Goal: Contribute content: Contribute content

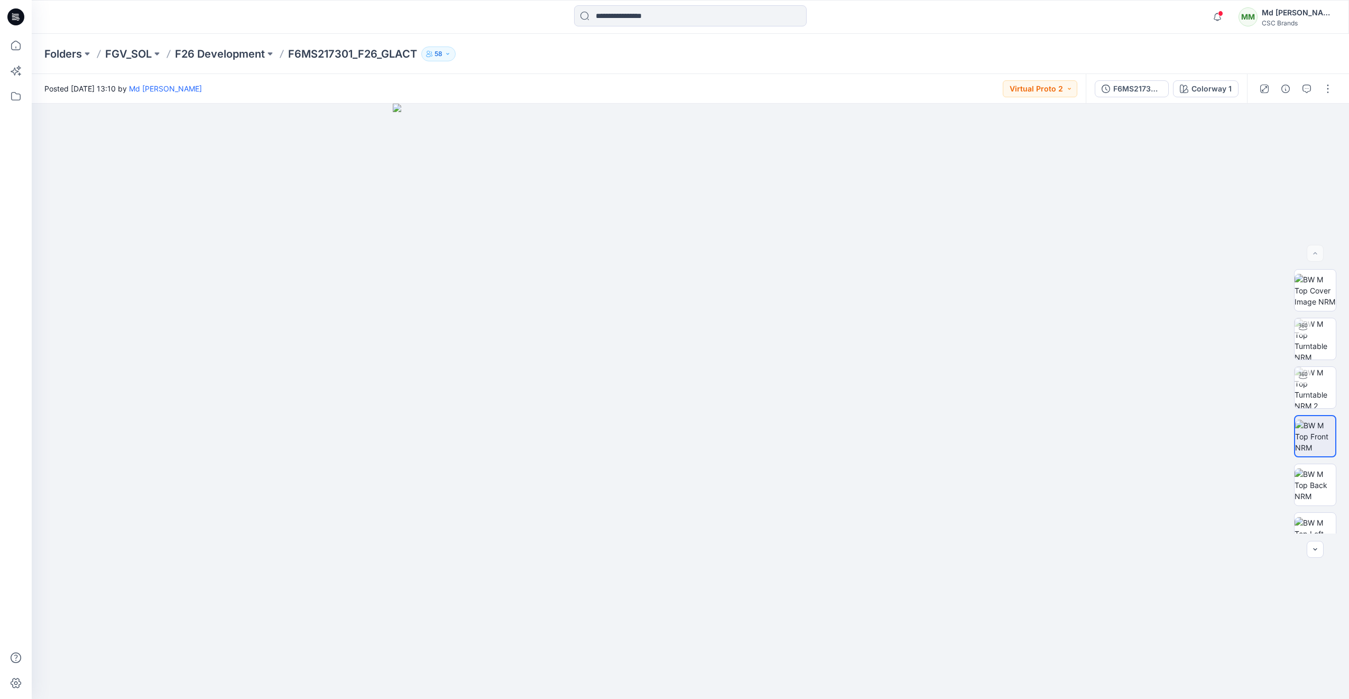
drag, startPoint x: 14, startPoint y: 17, endPoint x: 27, endPoint y: 25, distance: 15.1
click at [14, 17] on icon at bounding box center [15, 16] width 17 height 17
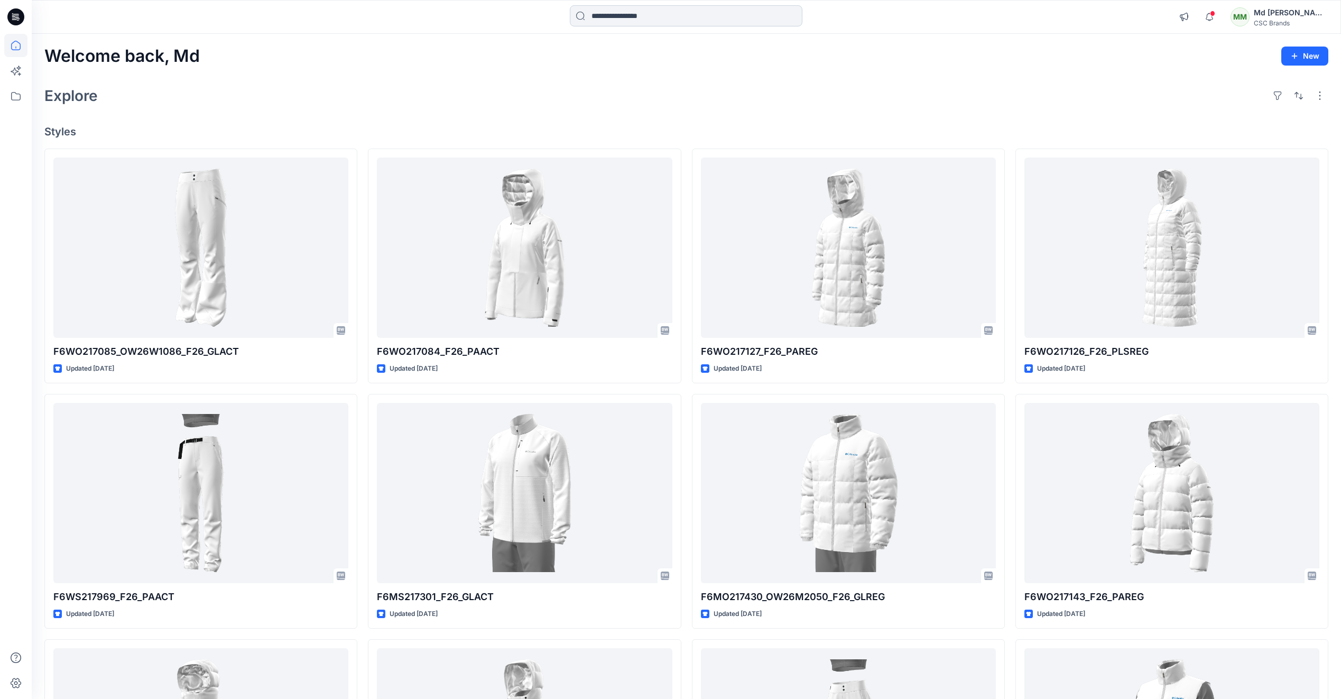
click at [630, 14] on input at bounding box center [686, 15] width 233 height 21
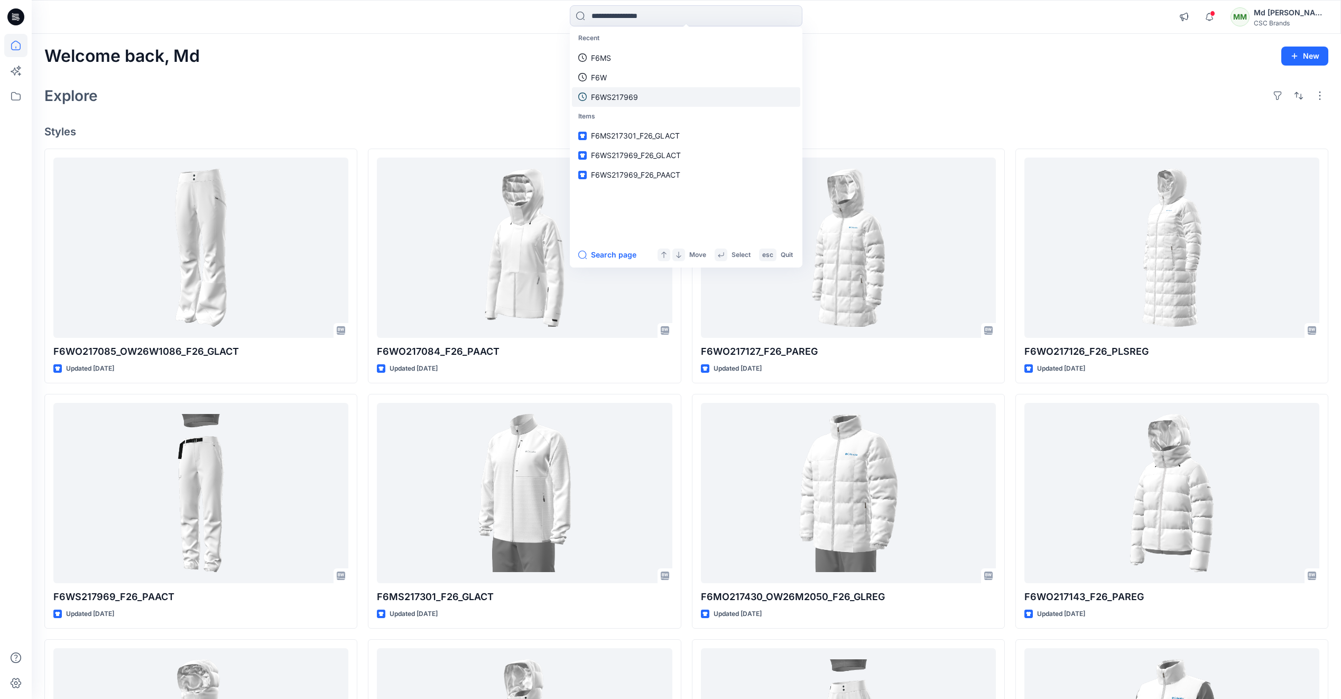
click at [628, 93] on p "F6WS217969" at bounding box center [614, 96] width 47 height 11
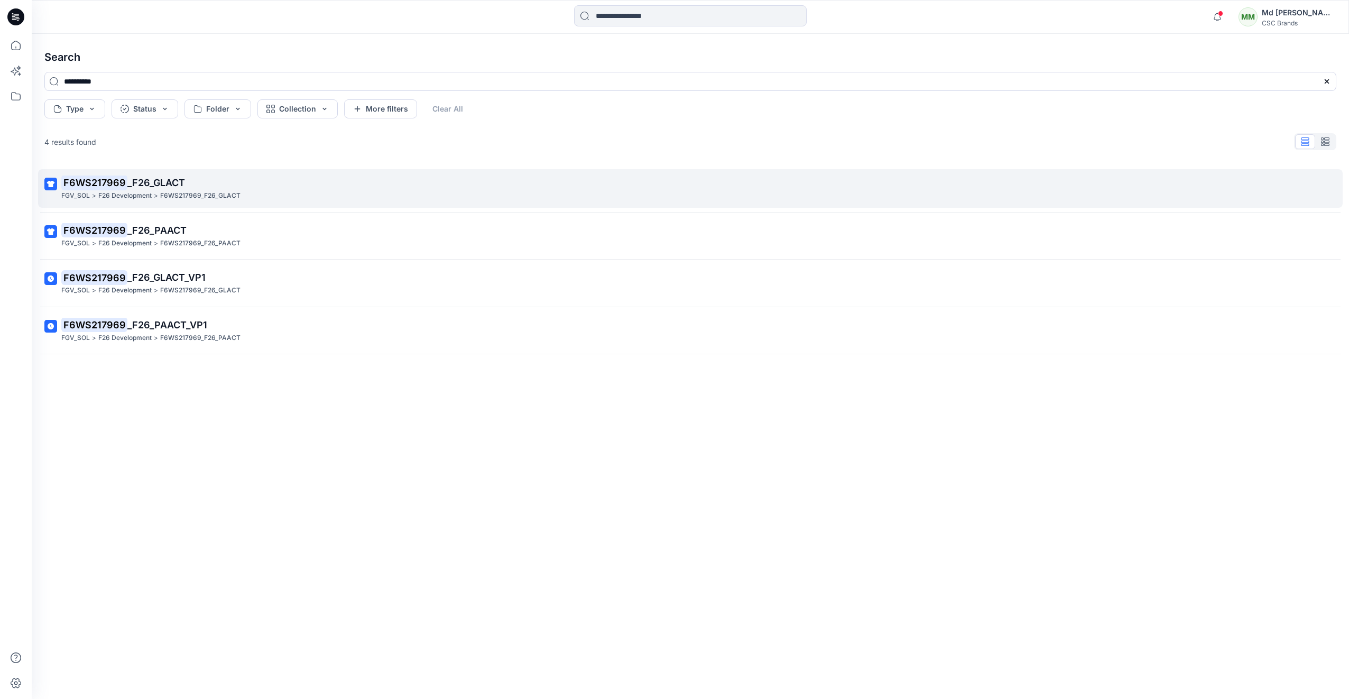
click at [161, 186] on span "_F26_GLACT" at bounding box center [156, 182] width 58 height 11
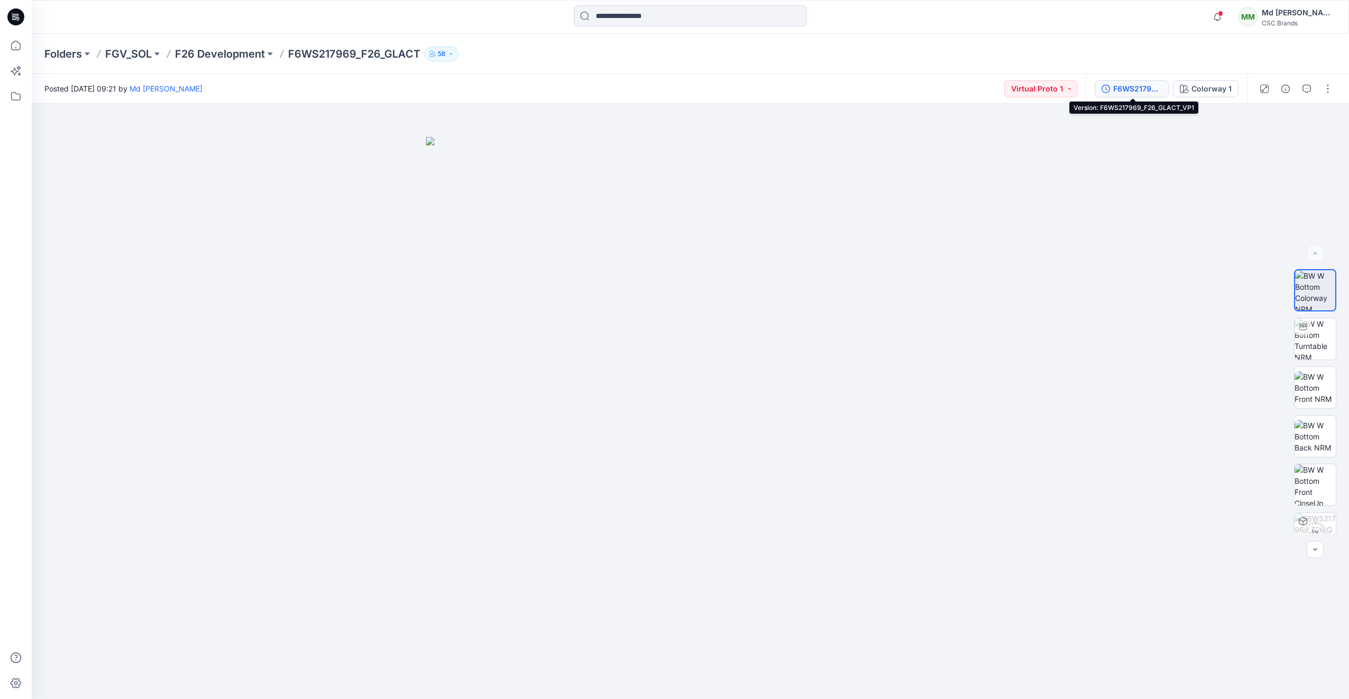
click at [1133, 88] on div "F6WS217969_F26_GLACT_VP1" at bounding box center [1137, 89] width 49 height 12
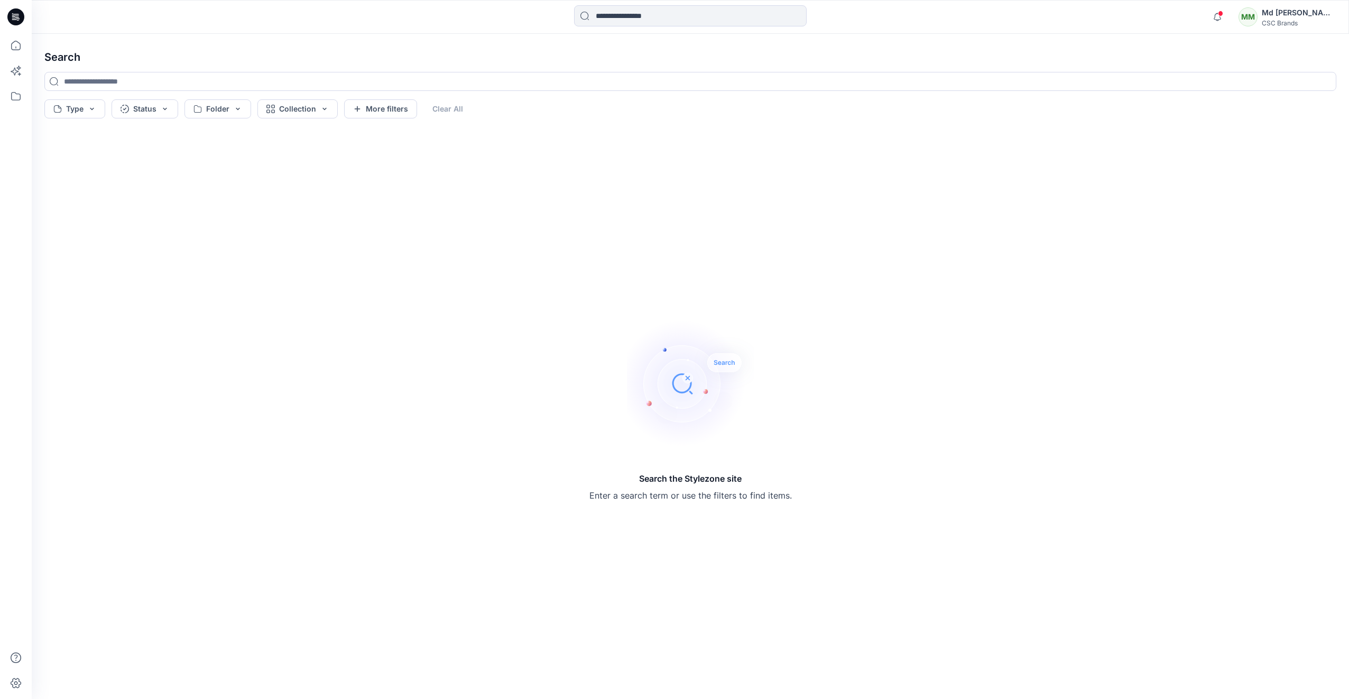
click at [16, 26] on icon at bounding box center [15, 17] width 17 height 34
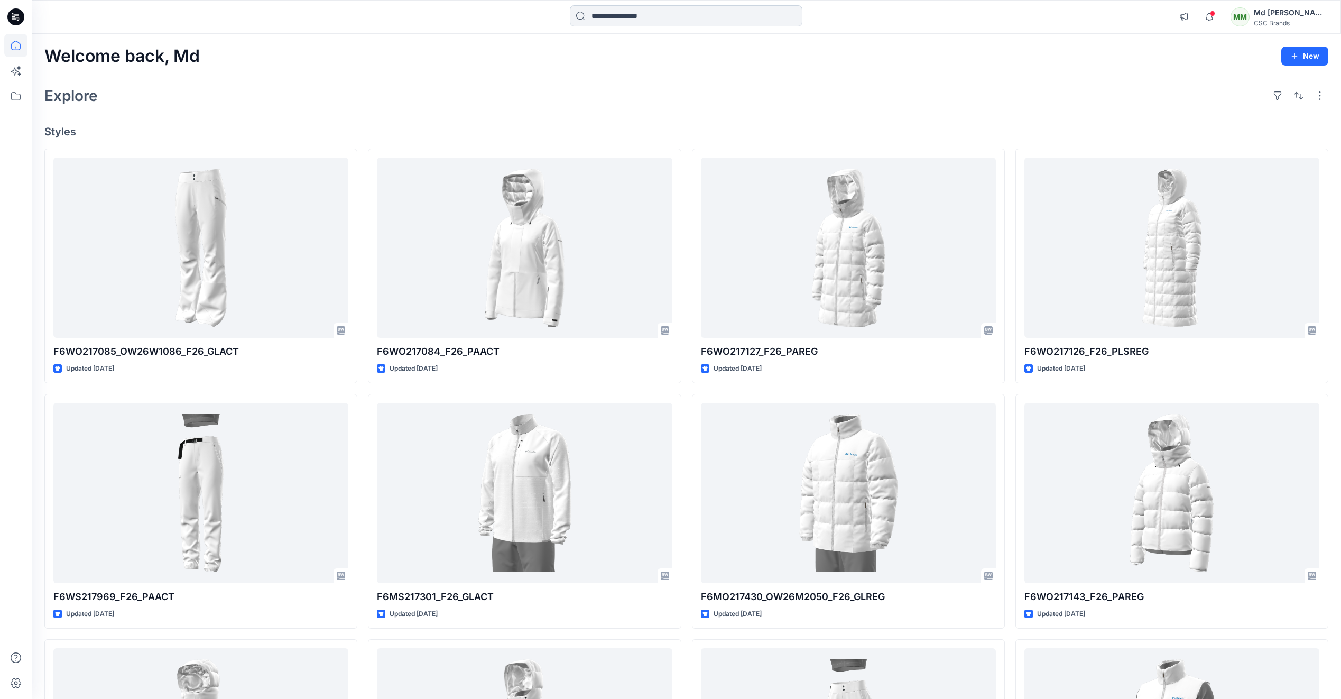
click at [639, 16] on input at bounding box center [686, 15] width 233 height 21
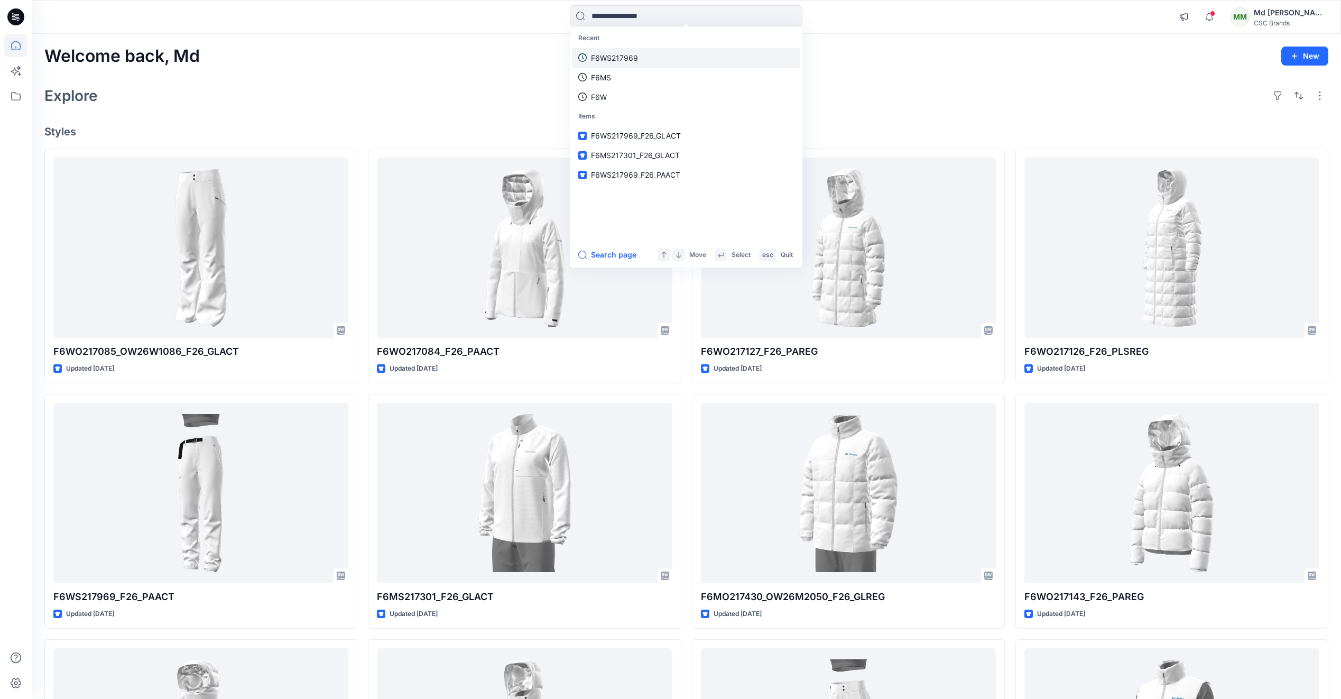
click at [612, 53] on p "F6WS217969" at bounding box center [614, 57] width 47 height 11
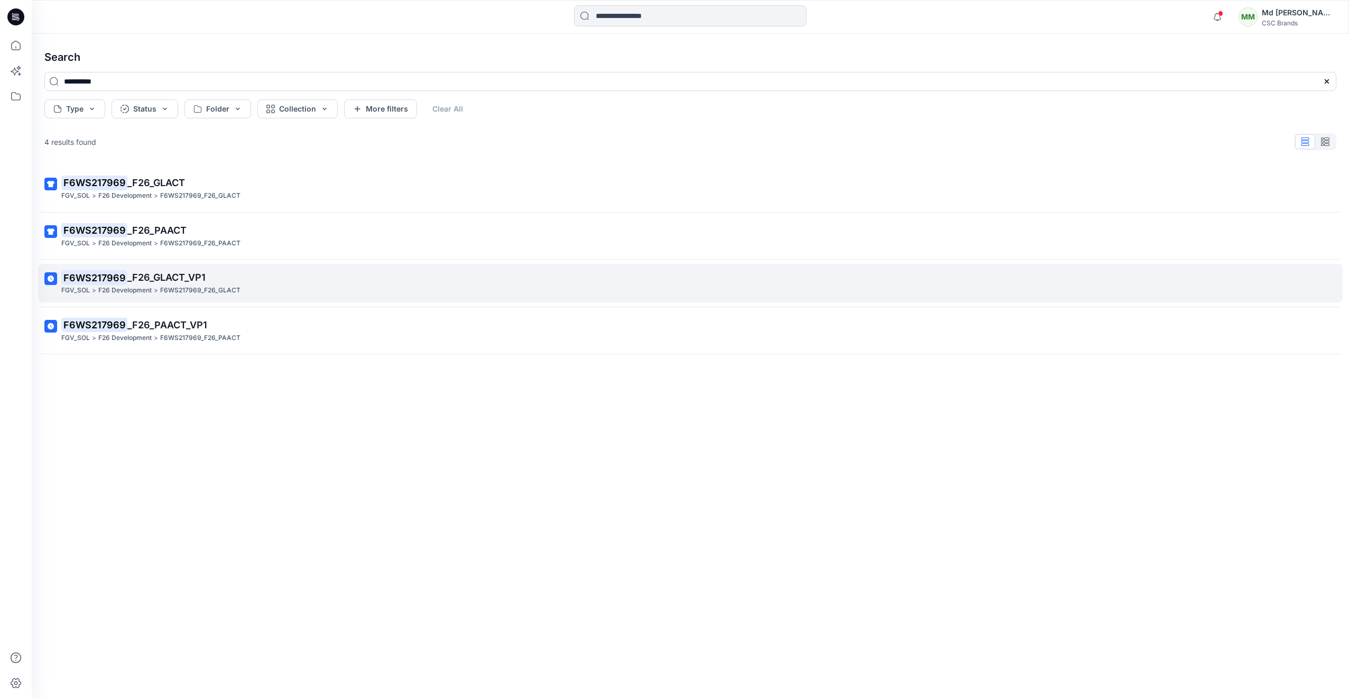
click at [170, 284] on p "F6WS217969 _F26_GLACT_VP1" at bounding box center [689, 277] width 1256 height 15
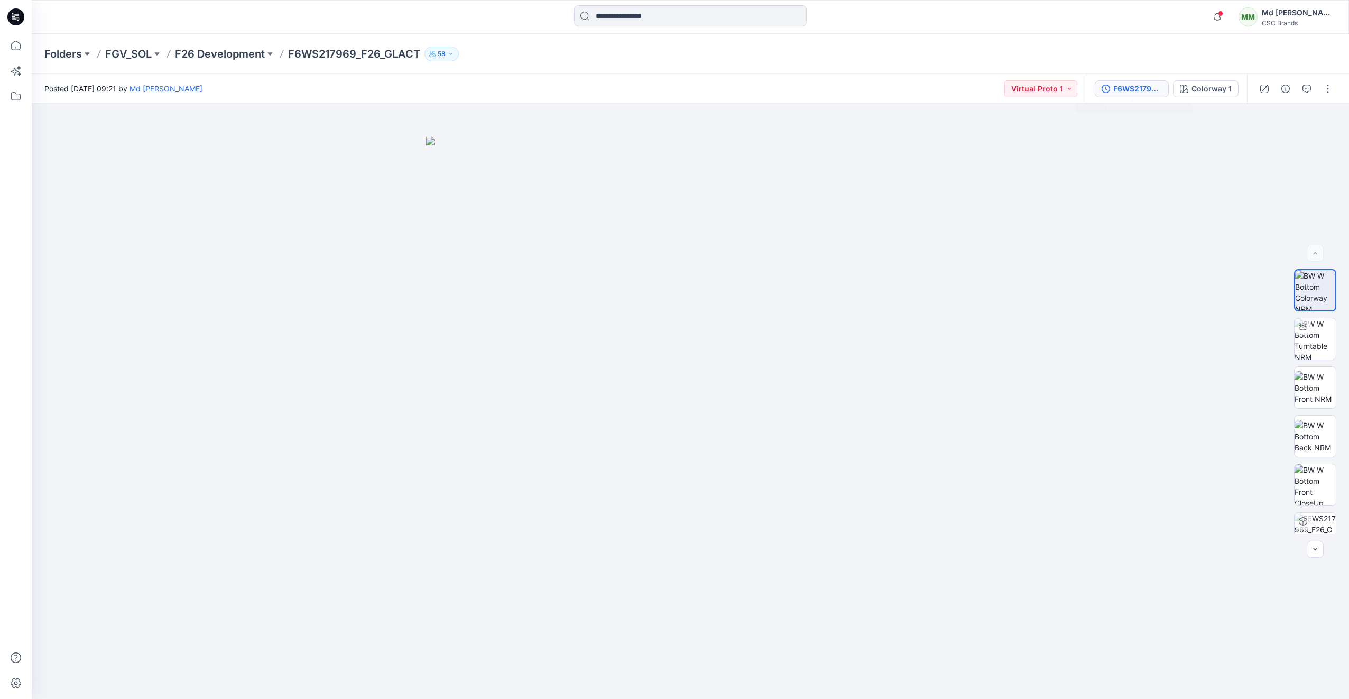
click at [1150, 89] on div "F6WS217969_F26_GLACT_VP1" at bounding box center [1137, 89] width 49 height 12
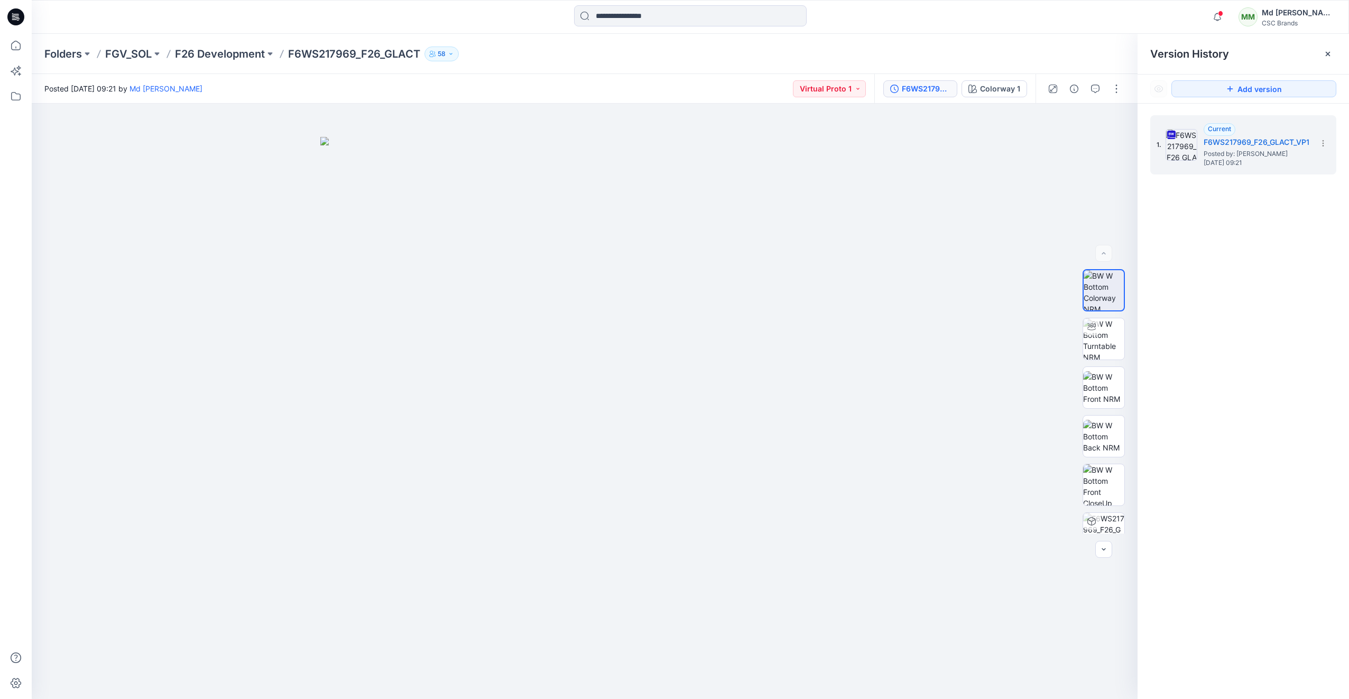
click at [13, 13] on icon at bounding box center [15, 16] width 17 height 17
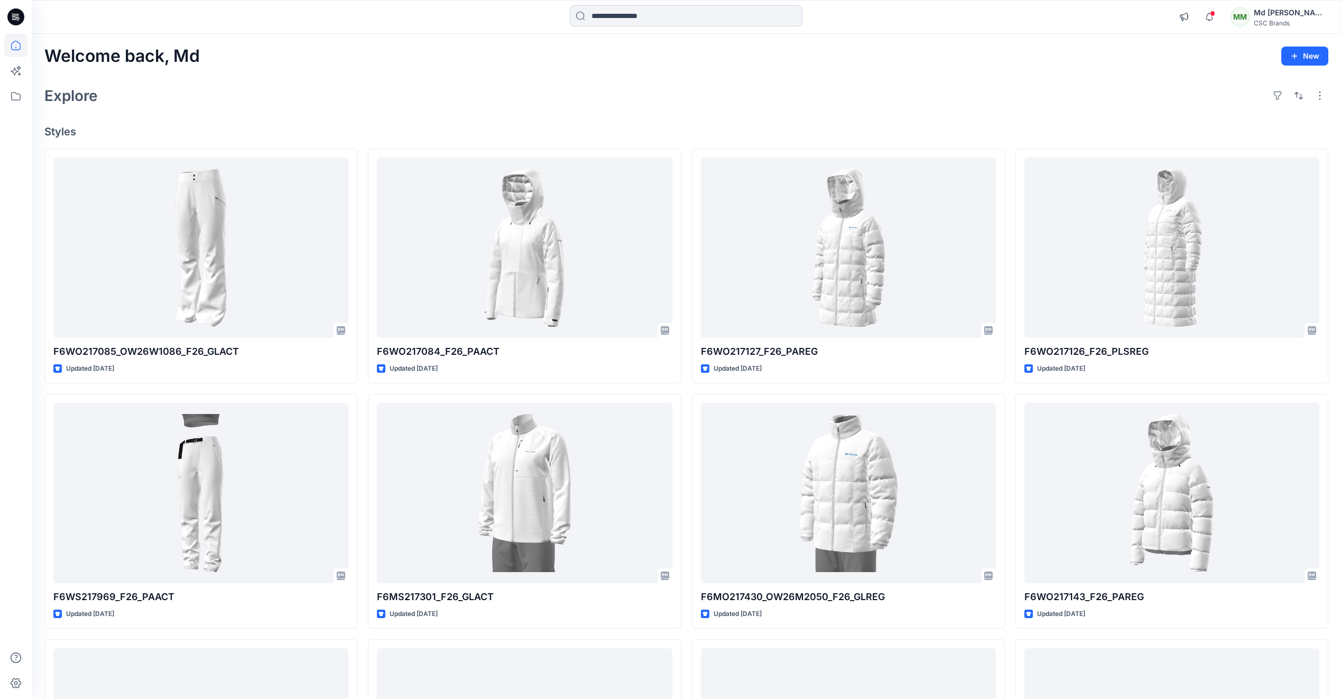
click at [625, 12] on input at bounding box center [686, 15] width 233 height 21
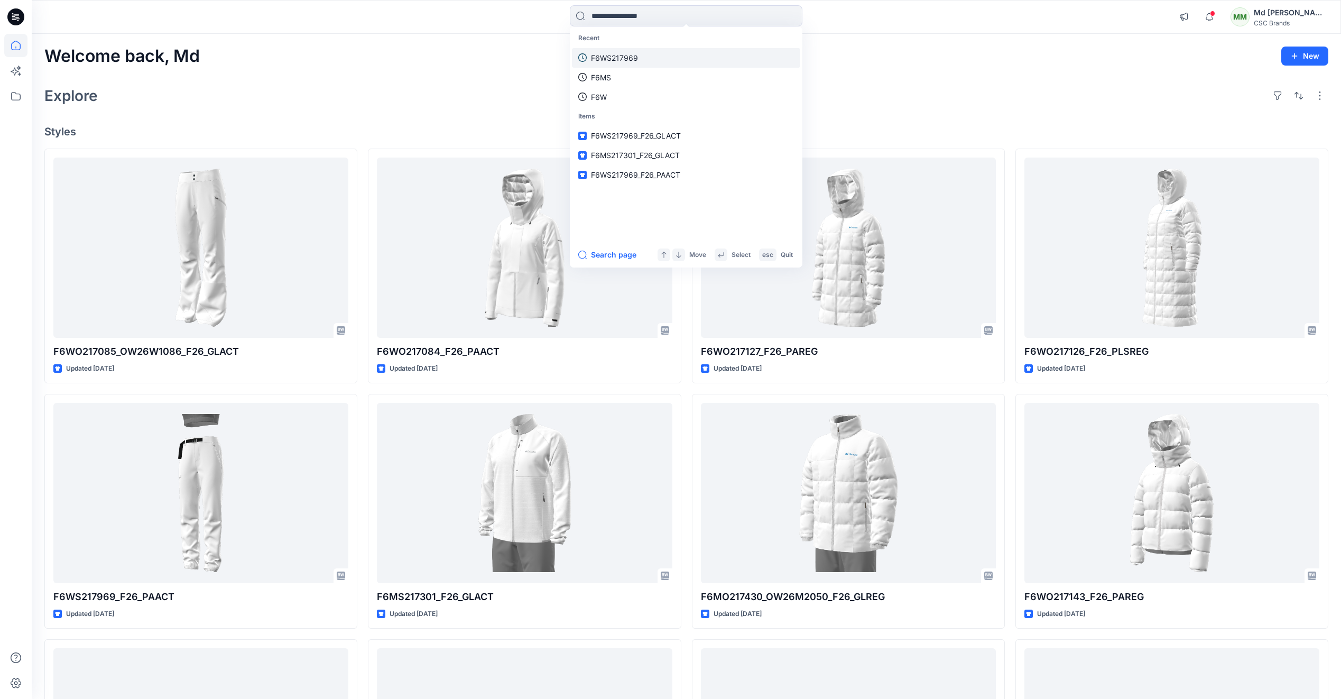
click at [615, 63] on link "F6WS217969" at bounding box center [686, 58] width 228 height 20
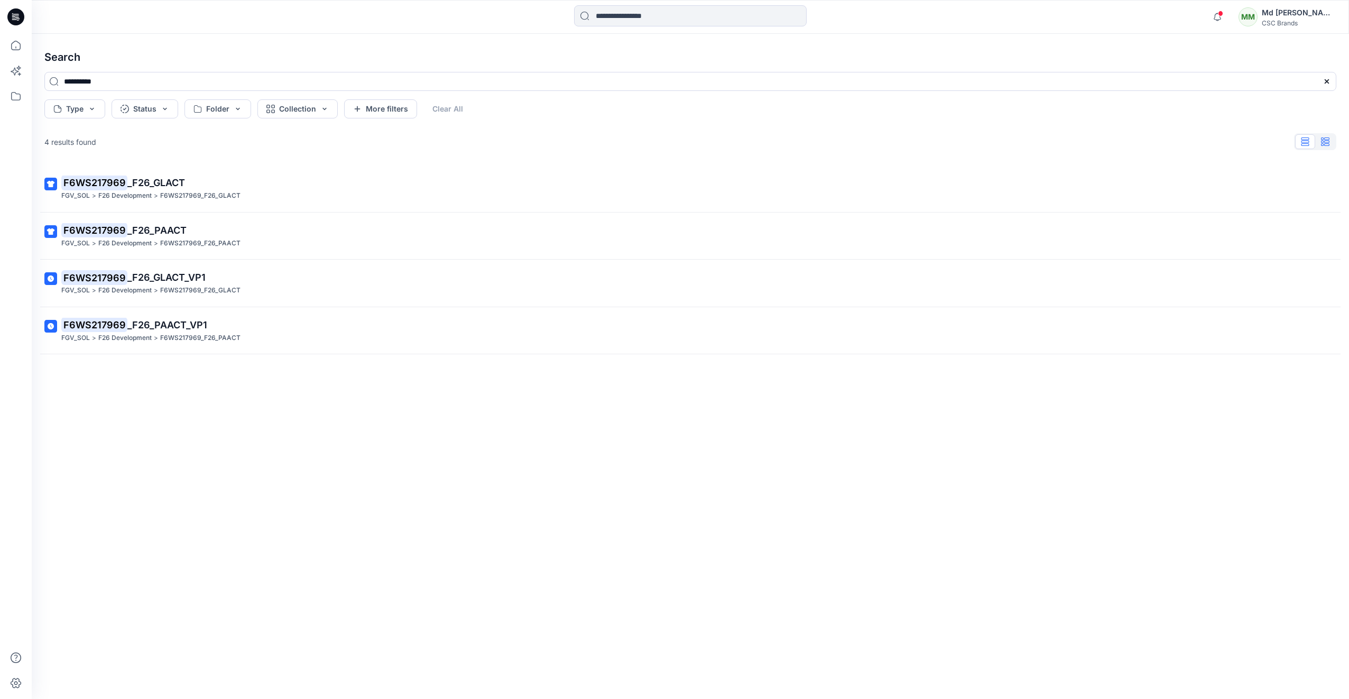
click at [1323, 145] on icon "button" at bounding box center [1325, 141] width 8 height 8
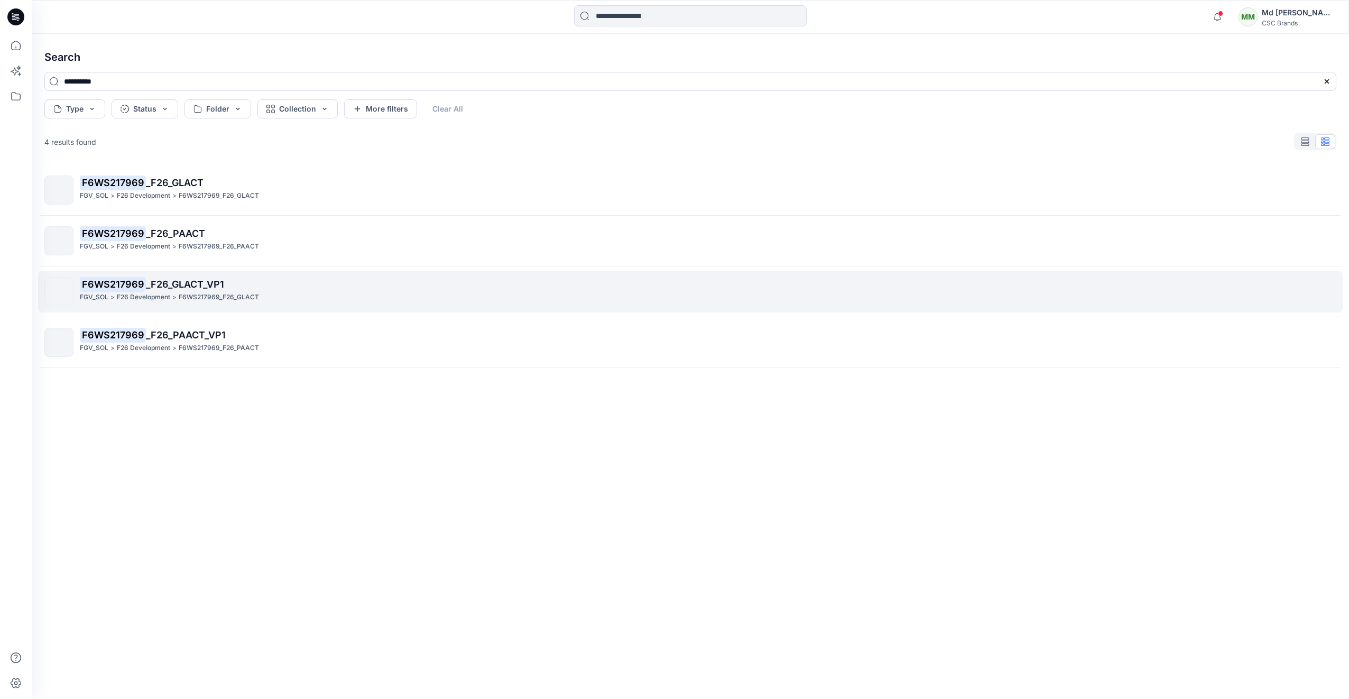
click at [138, 276] on link "F6WS217969 _F26_GLACT_VP1 FGV_SOL > F26 Development > F6WS217969_F26_GLACT" at bounding box center [690, 292] width 1305 height 42
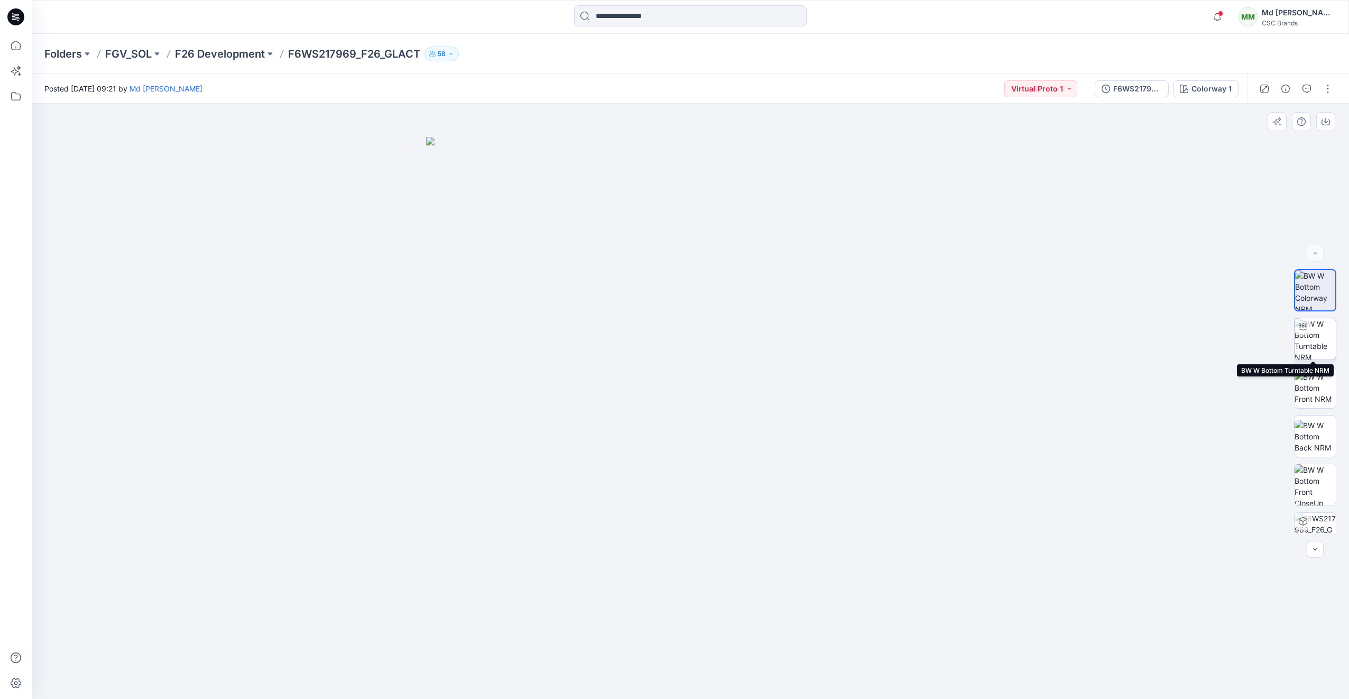
click at [1320, 342] on img at bounding box center [1315, 338] width 41 height 41
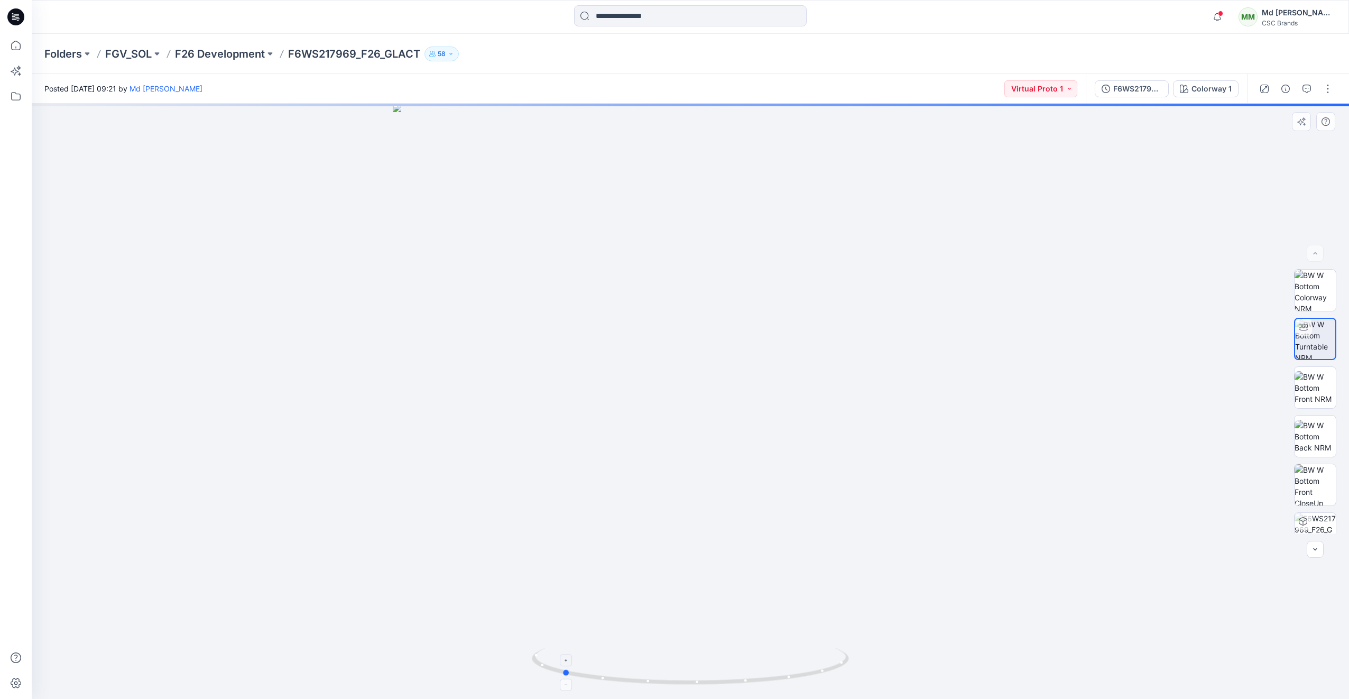
drag, startPoint x: 805, startPoint y: 671, endPoint x: 677, endPoint y: 649, distance: 130.5
click at [677, 649] on icon at bounding box center [692, 668] width 320 height 40
click at [662, 21] on input at bounding box center [690, 15] width 233 height 21
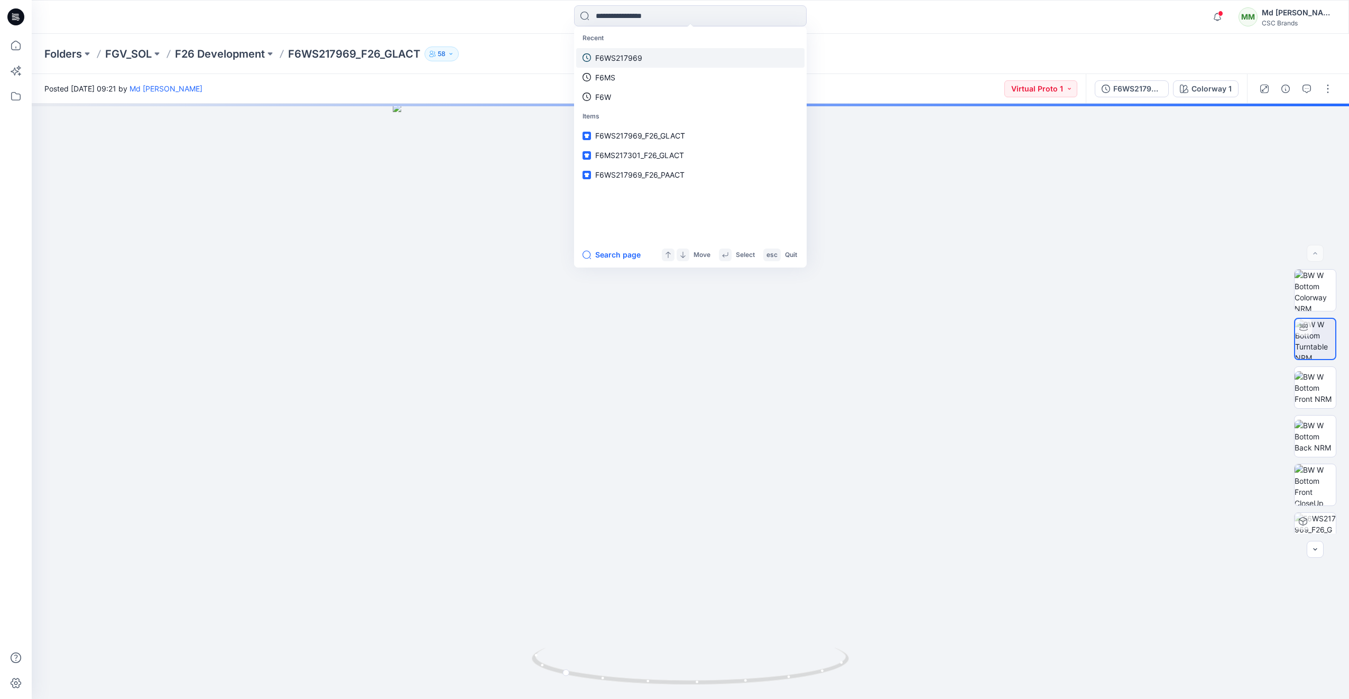
click at [621, 55] on p "F6WS217969" at bounding box center [618, 57] width 47 height 11
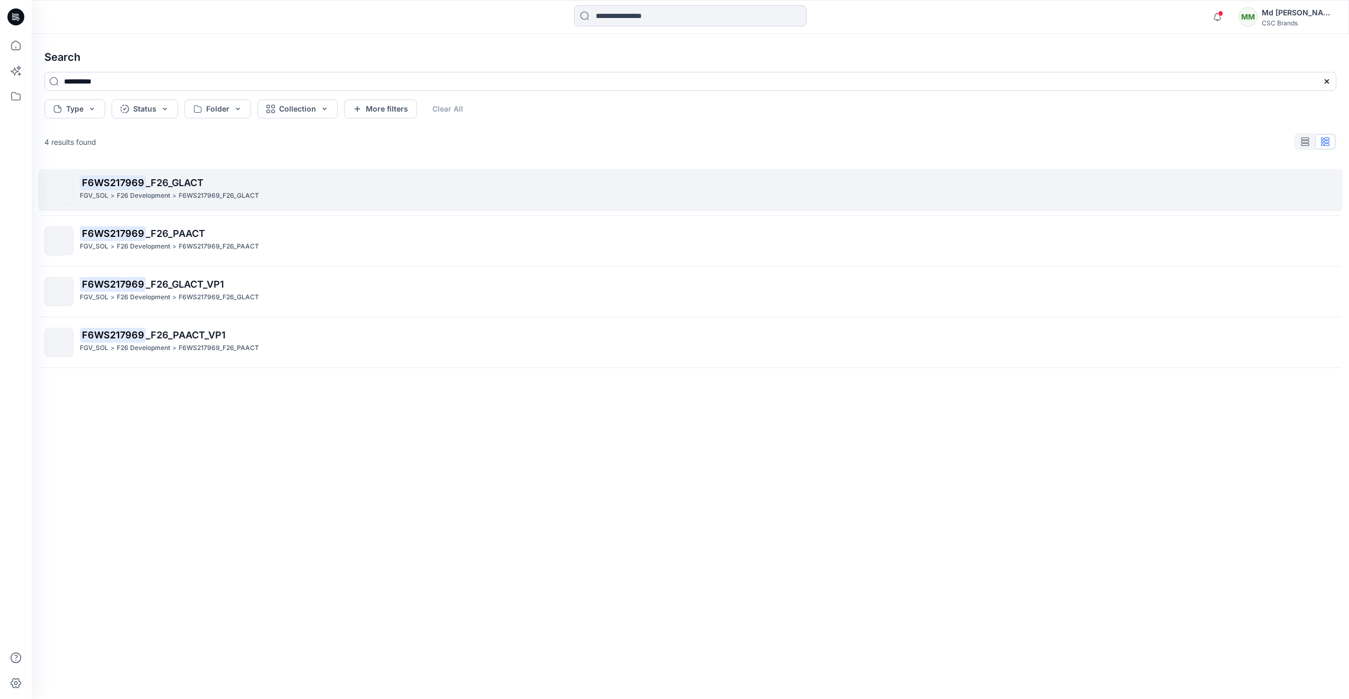
click at [172, 183] on span "_F26_GLACT" at bounding box center [175, 182] width 58 height 11
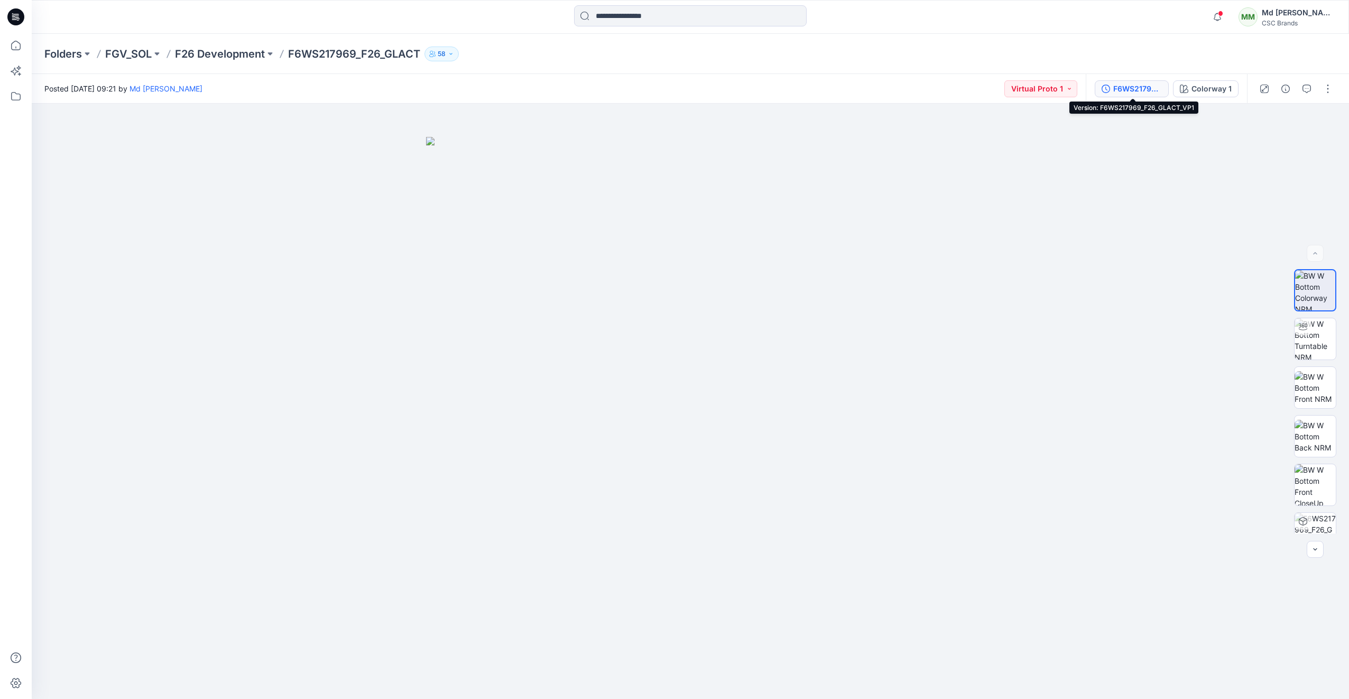
click at [1152, 88] on div "F6WS217969_F26_GLACT_VP1" at bounding box center [1137, 89] width 49 height 12
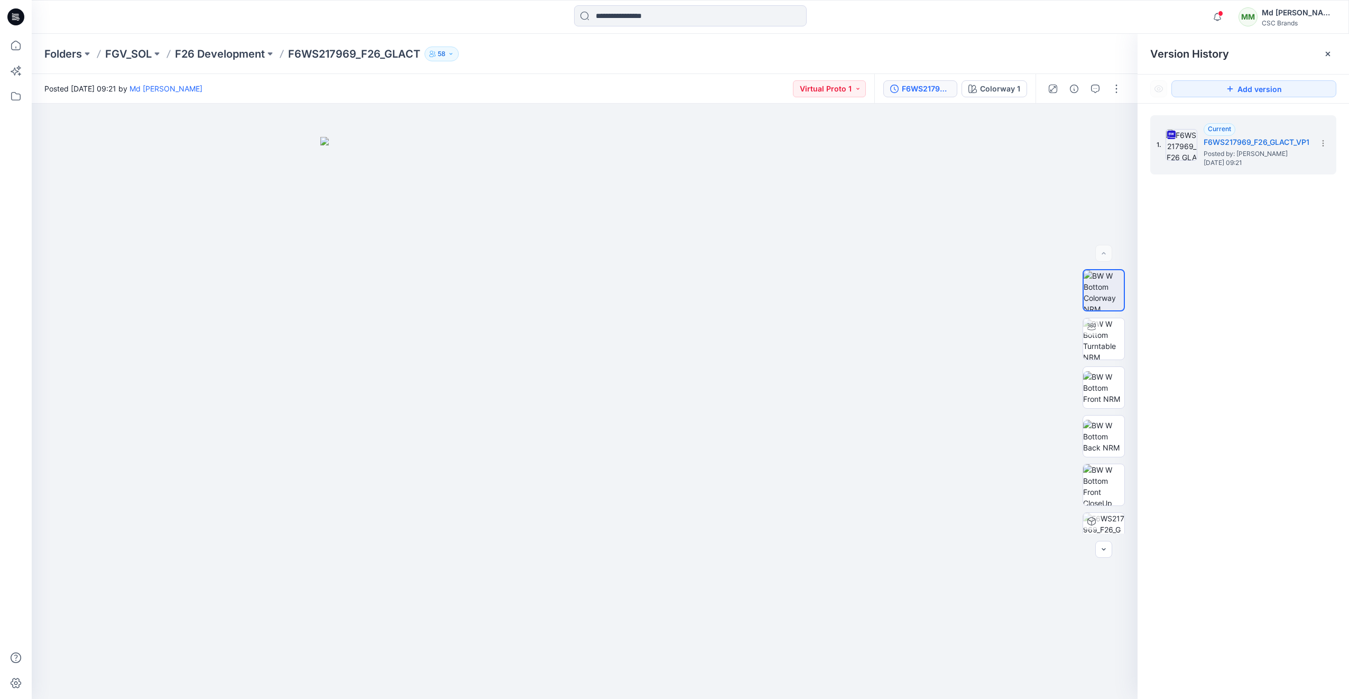
click at [14, 19] on icon at bounding box center [15, 16] width 17 height 17
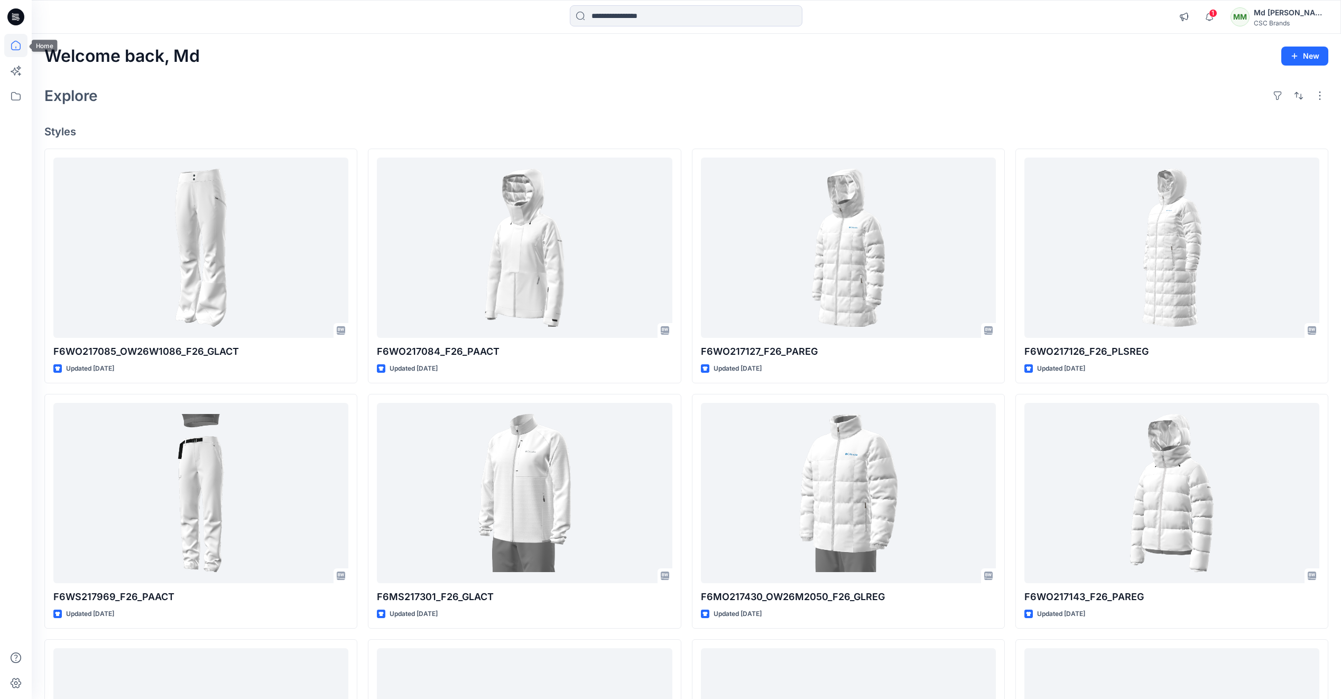
click at [15, 15] on icon at bounding box center [15, 16] width 17 height 17
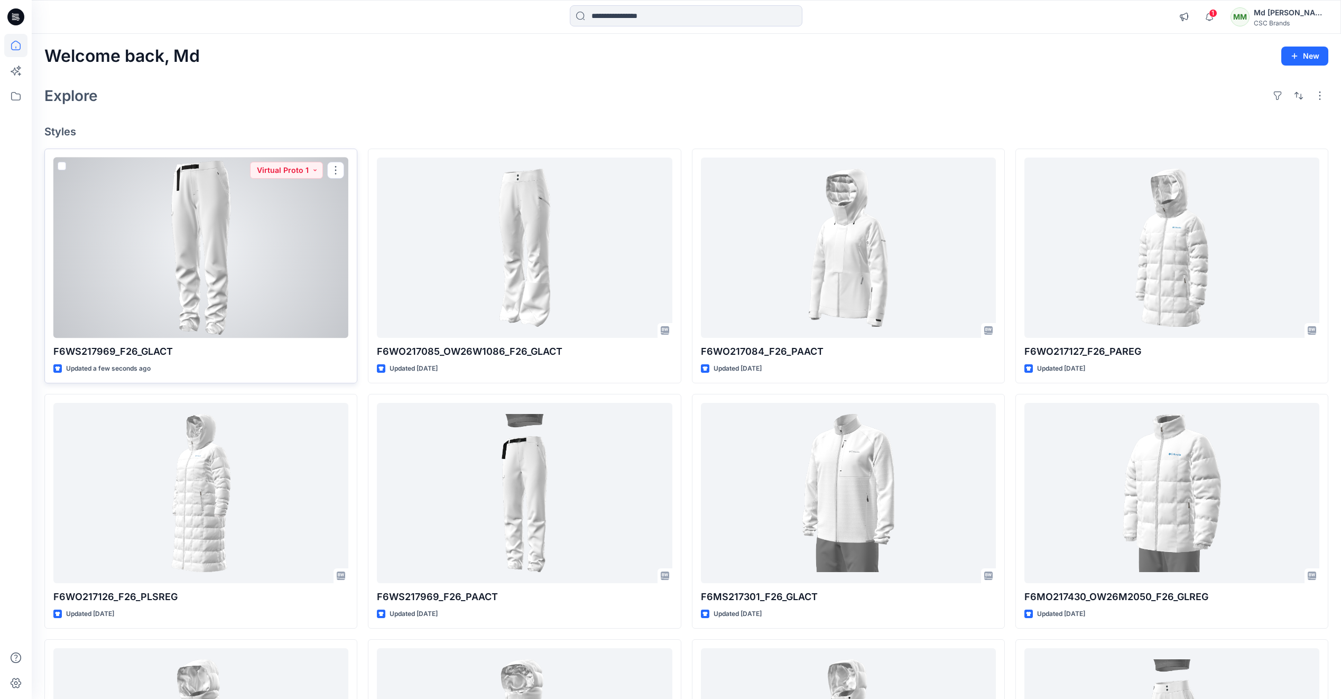
click at [244, 275] on div at bounding box center [200, 248] width 295 height 180
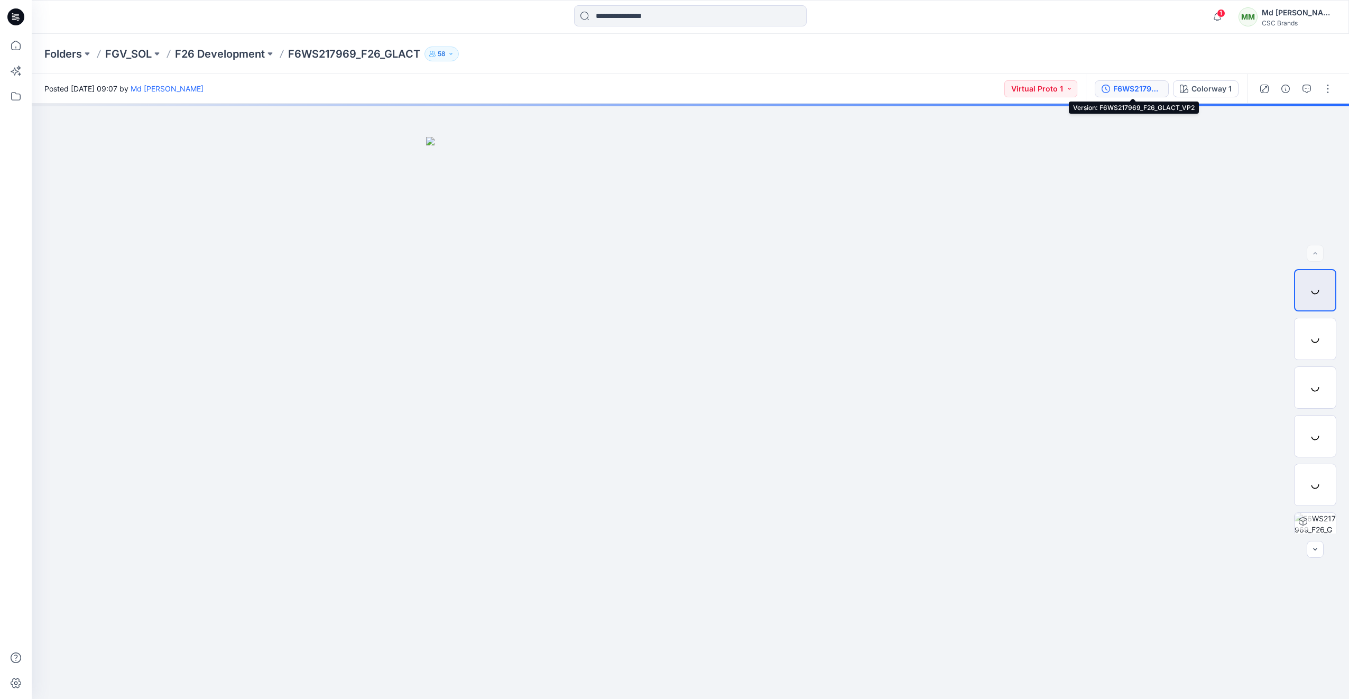
click at [1144, 89] on div "F6WS217969_F26_GLACT_VP2" at bounding box center [1137, 89] width 49 height 12
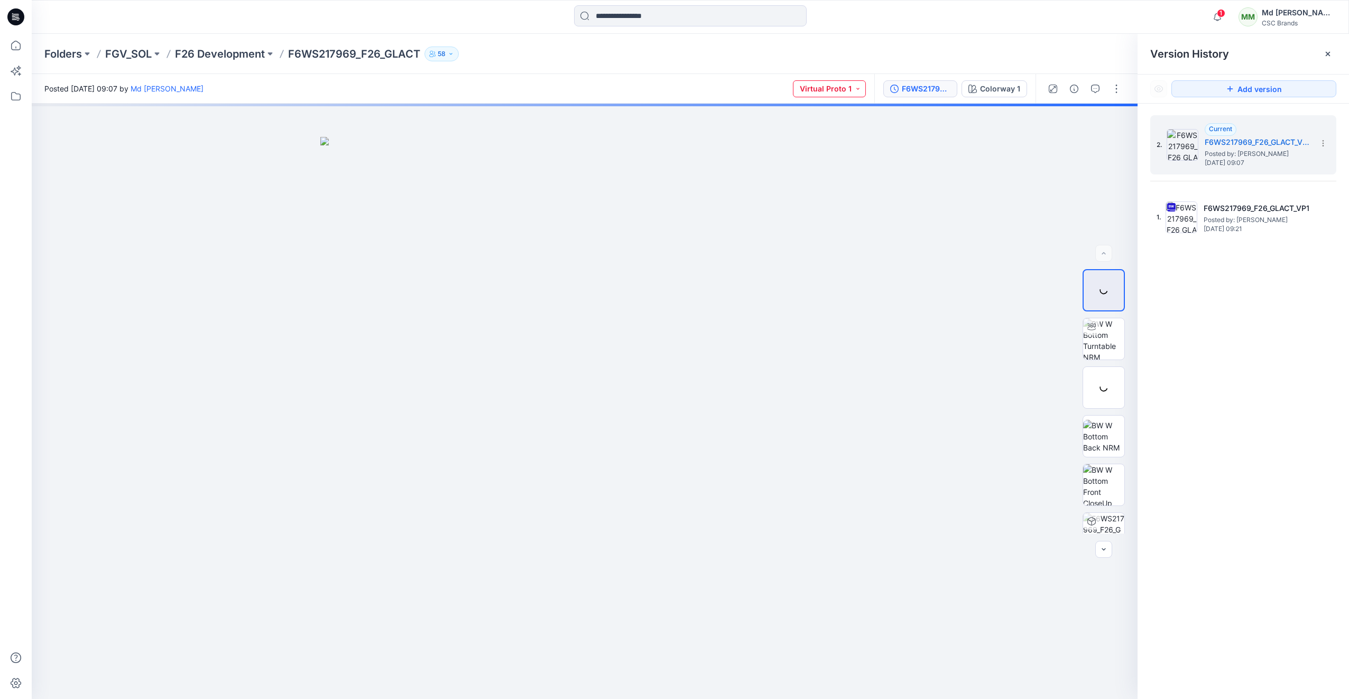
click at [860, 82] on button "Virtual Proto 1" at bounding box center [829, 88] width 73 height 17
click at [824, 155] on p "Virtual Proto 2" at bounding box center [818, 161] width 49 height 14
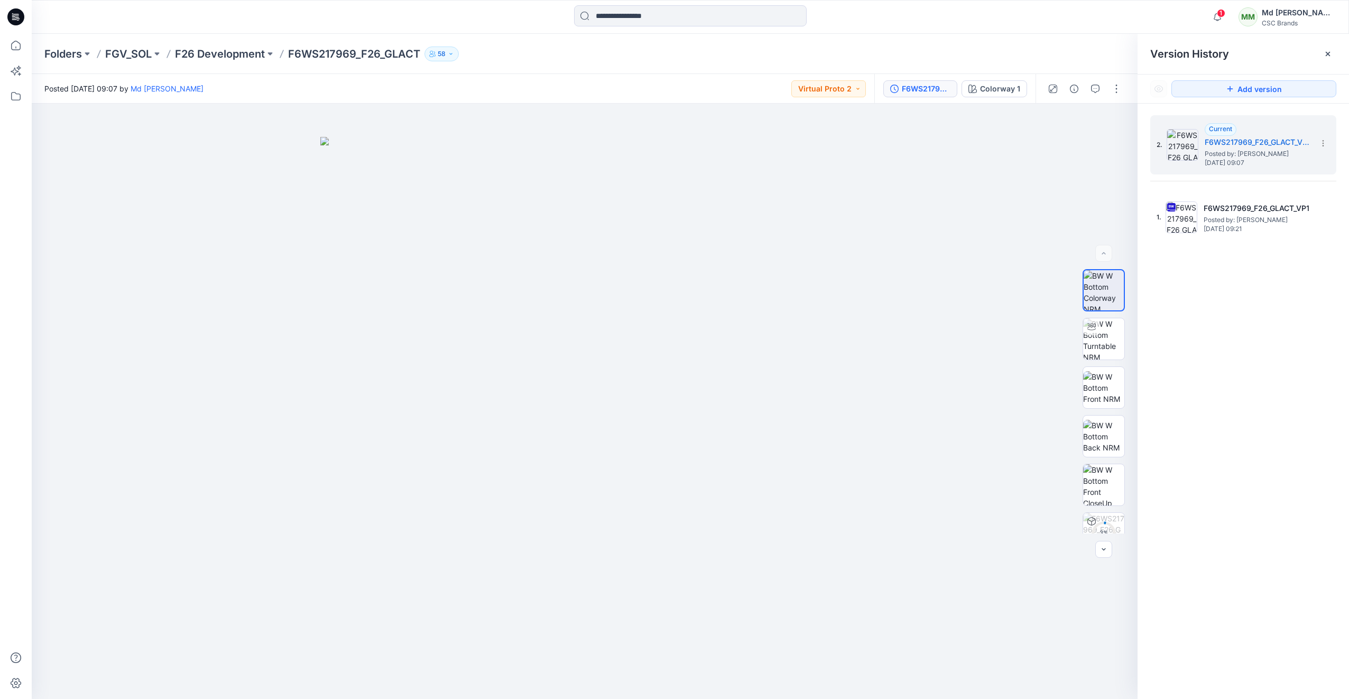
click at [1010, 49] on div "Folders FGV_SOL F26 Development F6WS217969_F26_GLACT 58" at bounding box center [649, 54] width 1210 height 15
drag, startPoint x: 1099, startPoint y: 321, endPoint x: 1091, endPoint y: 334, distance: 14.8
click at [1099, 321] on img at bounding box center [1103, 317] width 41 height 41
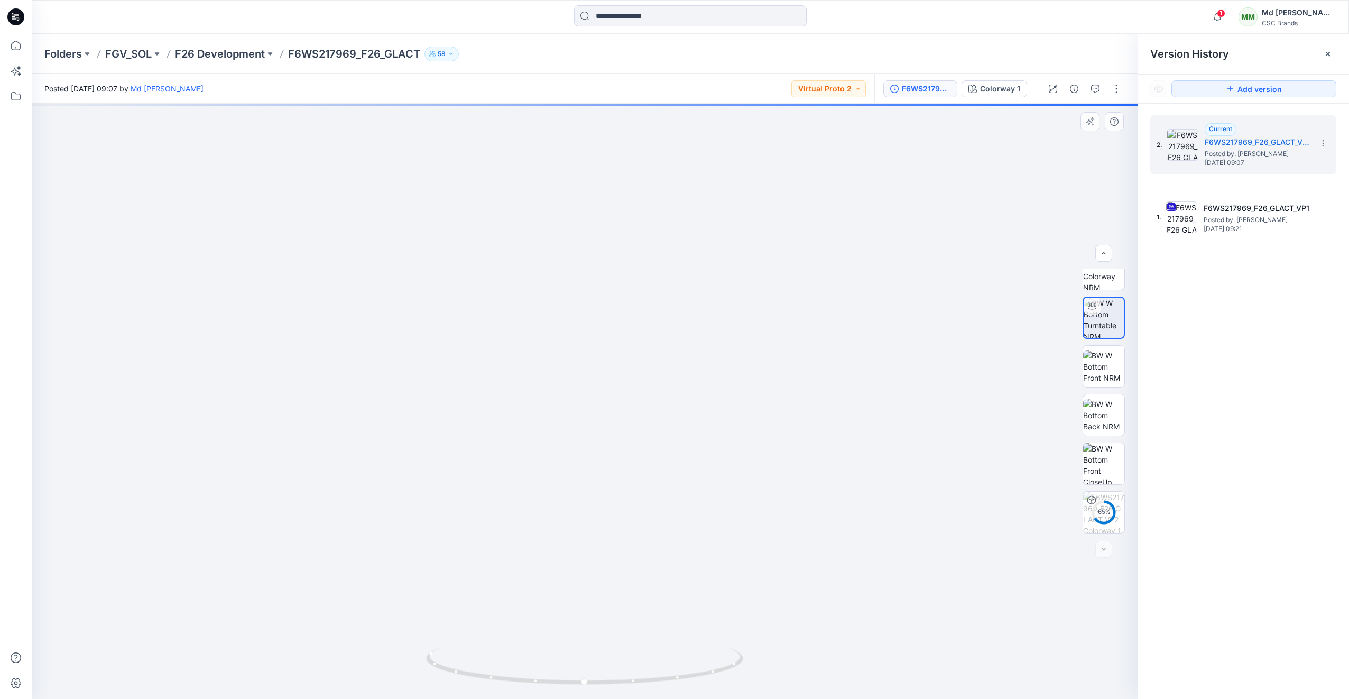
drag, startPoint x: 610, startPoint y: 160, endPoint x: 665, endPoint y: 547, distance: 391.4
drag, startPoint x: 701, startPoint y: 273, endPoint x: 636, endPoint y: 485, distance: 222.1
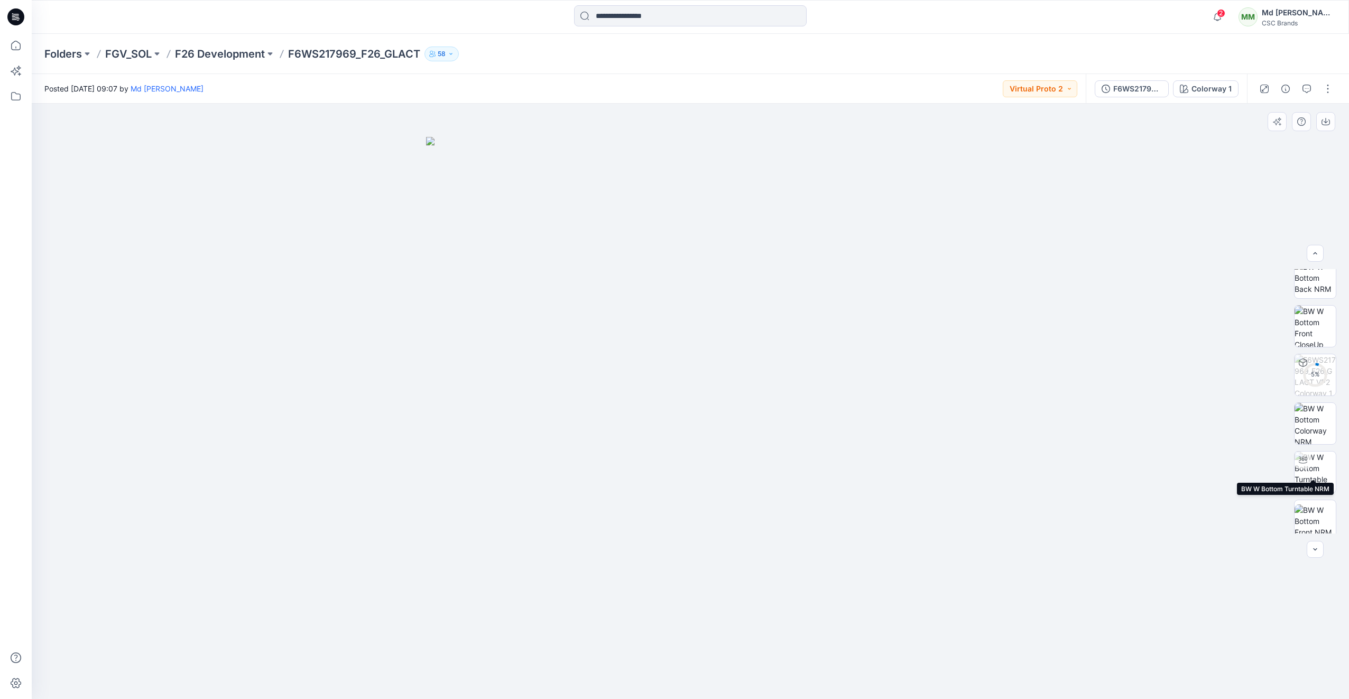
scroll to position [211, 0]
click at [1308, 359] on img at bounding box center [1315, 370] width 41 height 41
click at [1325, 89] on button "button" at bounding box center [1328, 88] width 17 height 17
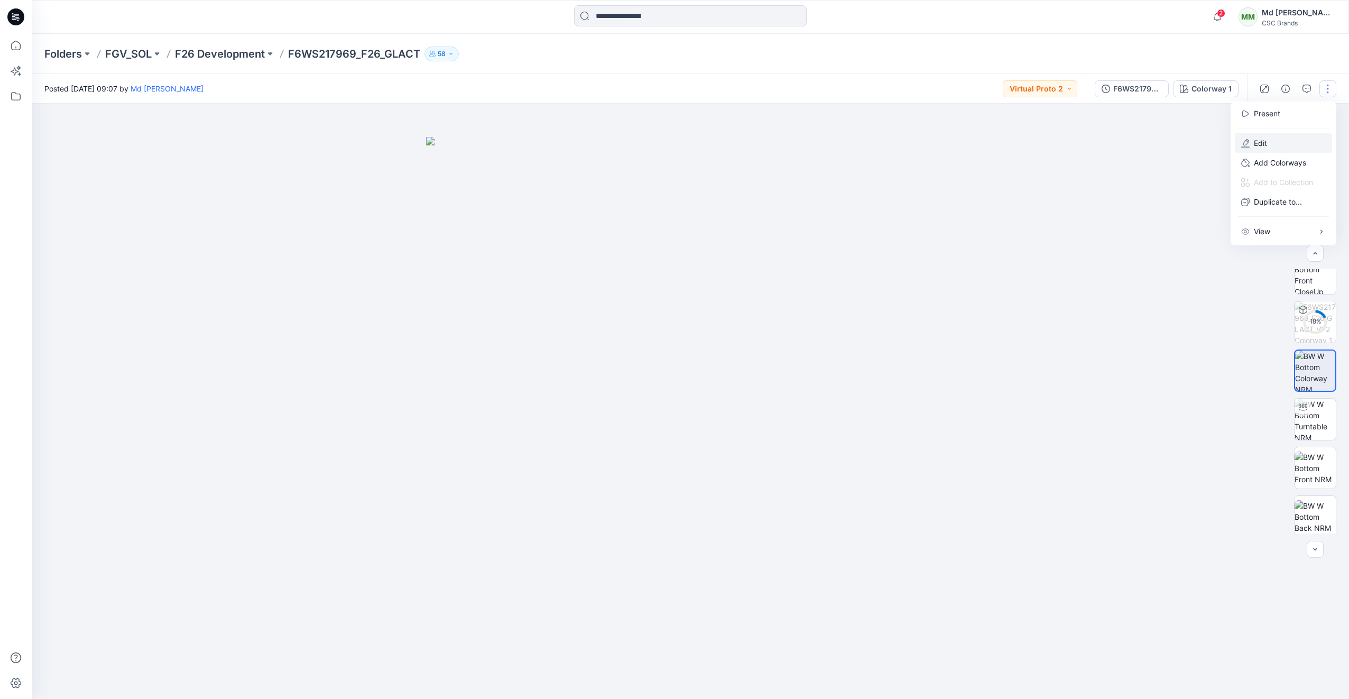
click at [1268, 149] on button "Edit" at bounding box center [1283, 143] width 97 height 20
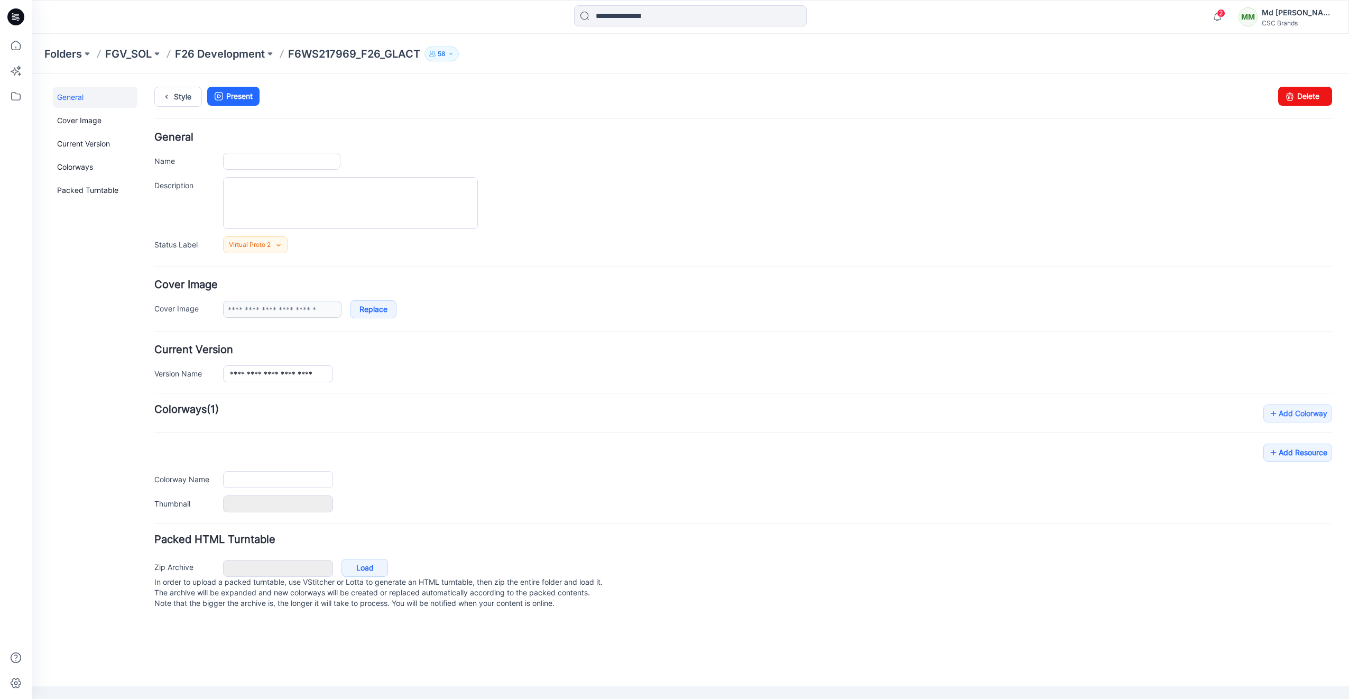
type input "**********"
type textarea "**********"
type input "**********"
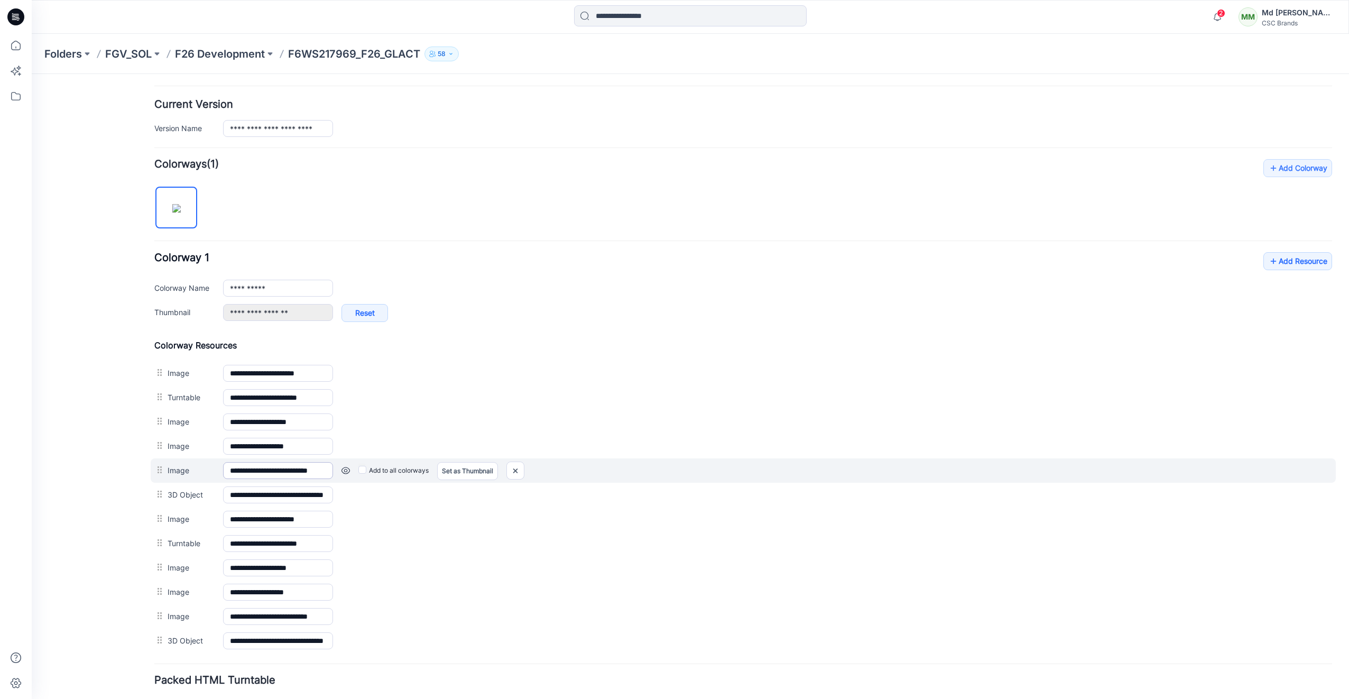
scroll to position [264, 0]
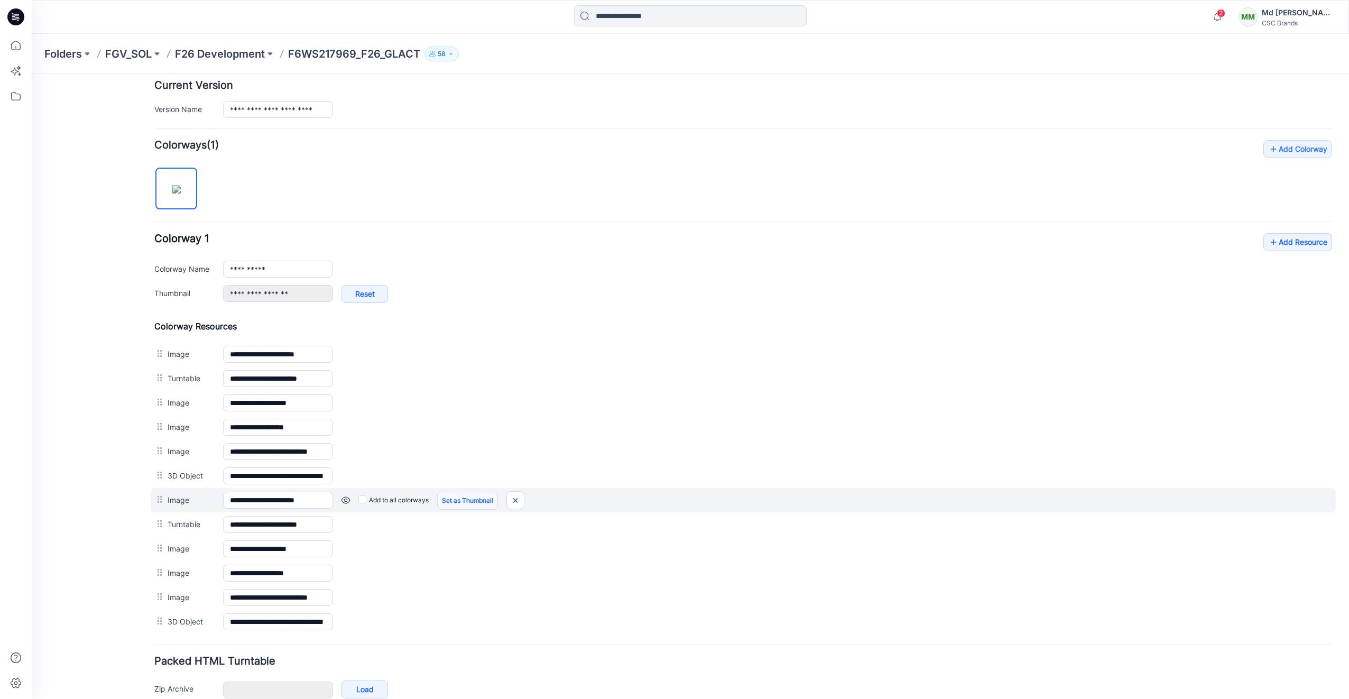
click at [32, 74] on link "Set as Thumbnail" at bounding box center [32, 74] width 0 height 0
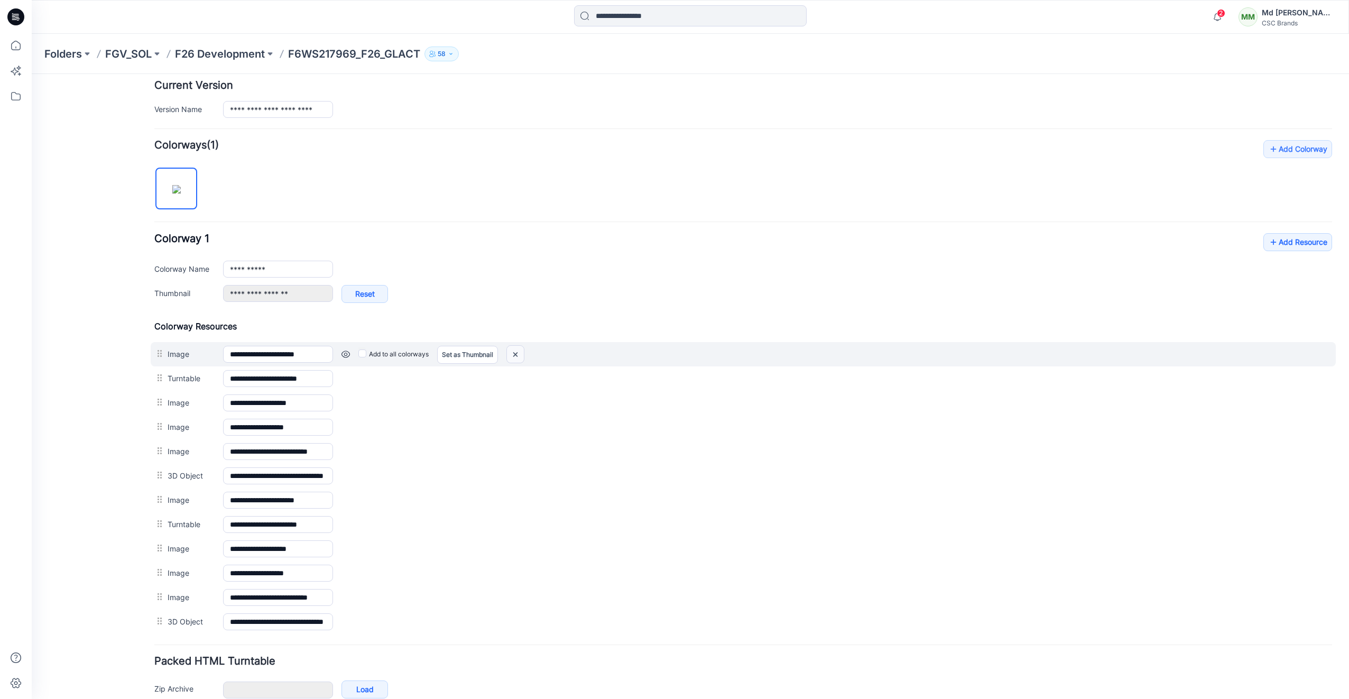
click at [517, 354] on img at bounding box center [515, 354] width 17 height 17
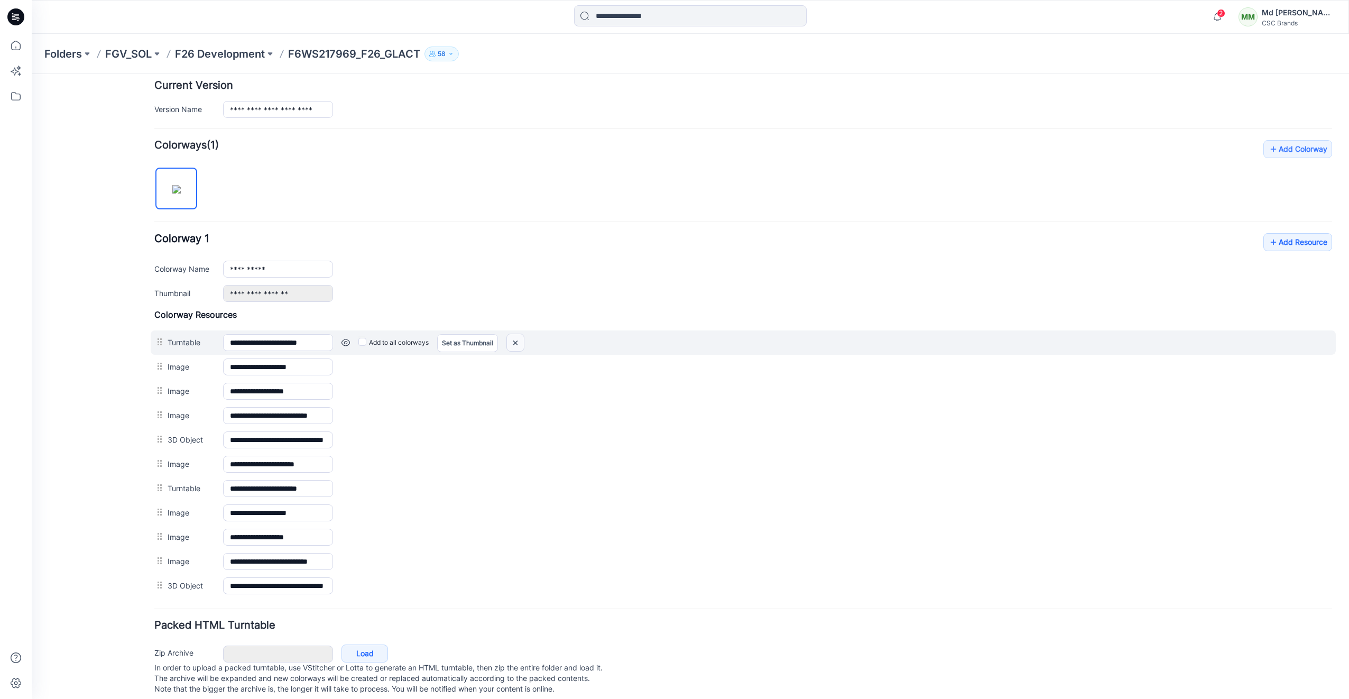
drag, startPoint x: 512, startPoint y: 344, endPoint x: 753, endPoint y: 119, distance: 329.5
click at [32, 74] on img at bounding box center [32, 74] width 0 height 0
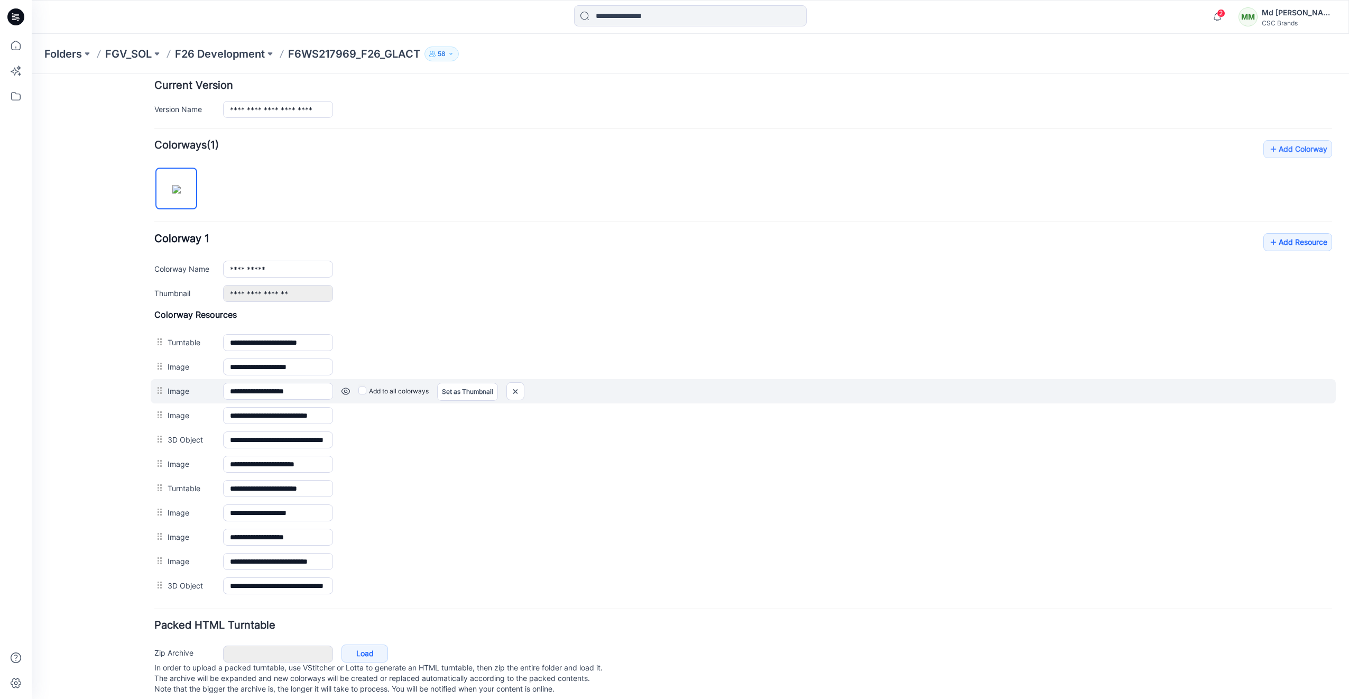
scroll to position [260, 0]
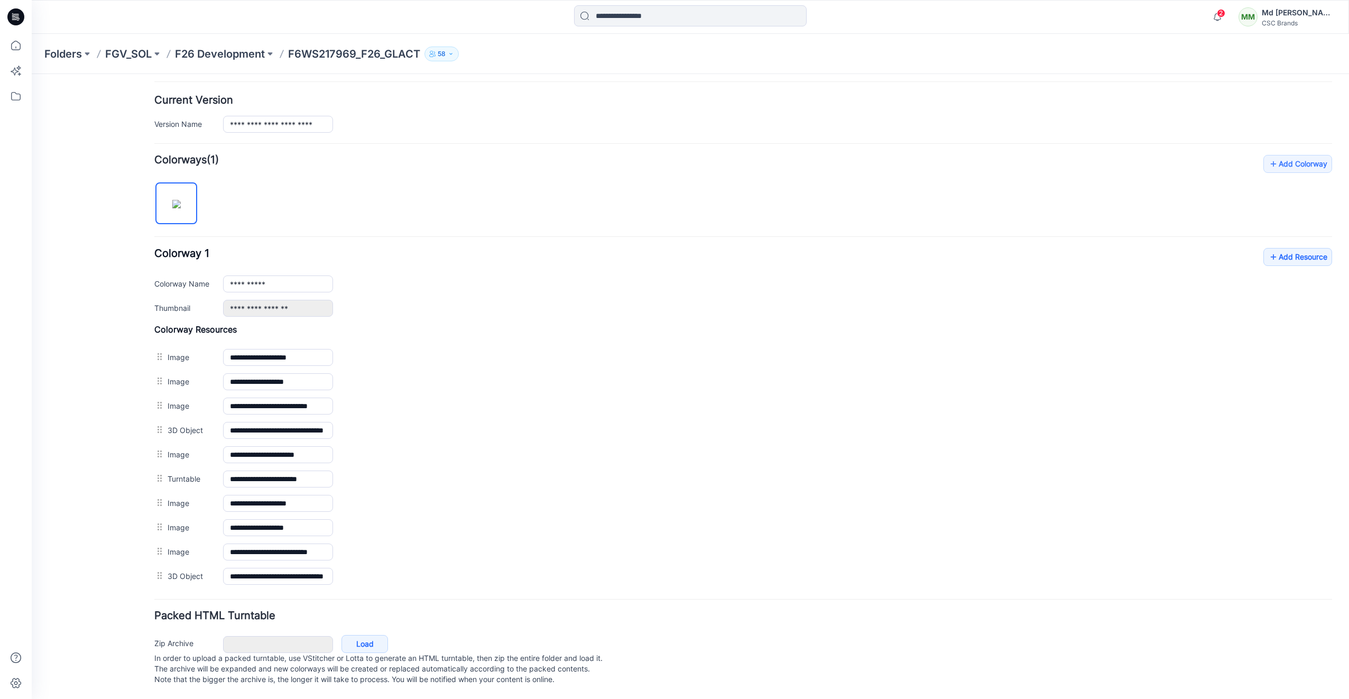
drag, startPoint x: 486, startPoint y: 346, endPoint x: 759, endPoint y: 124, distance: 351.3
click at [32, 74] on img at bounding box center [32, 74] width 0 height 0
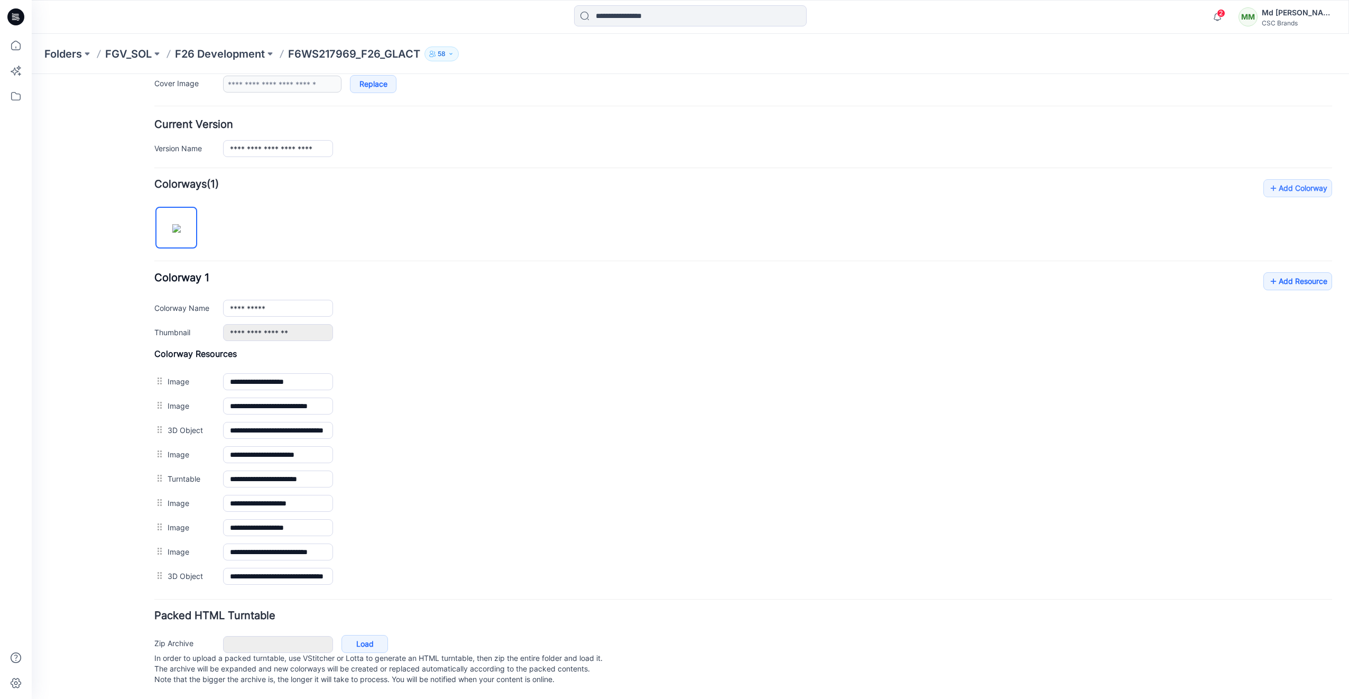
scroll to position [236, 0]
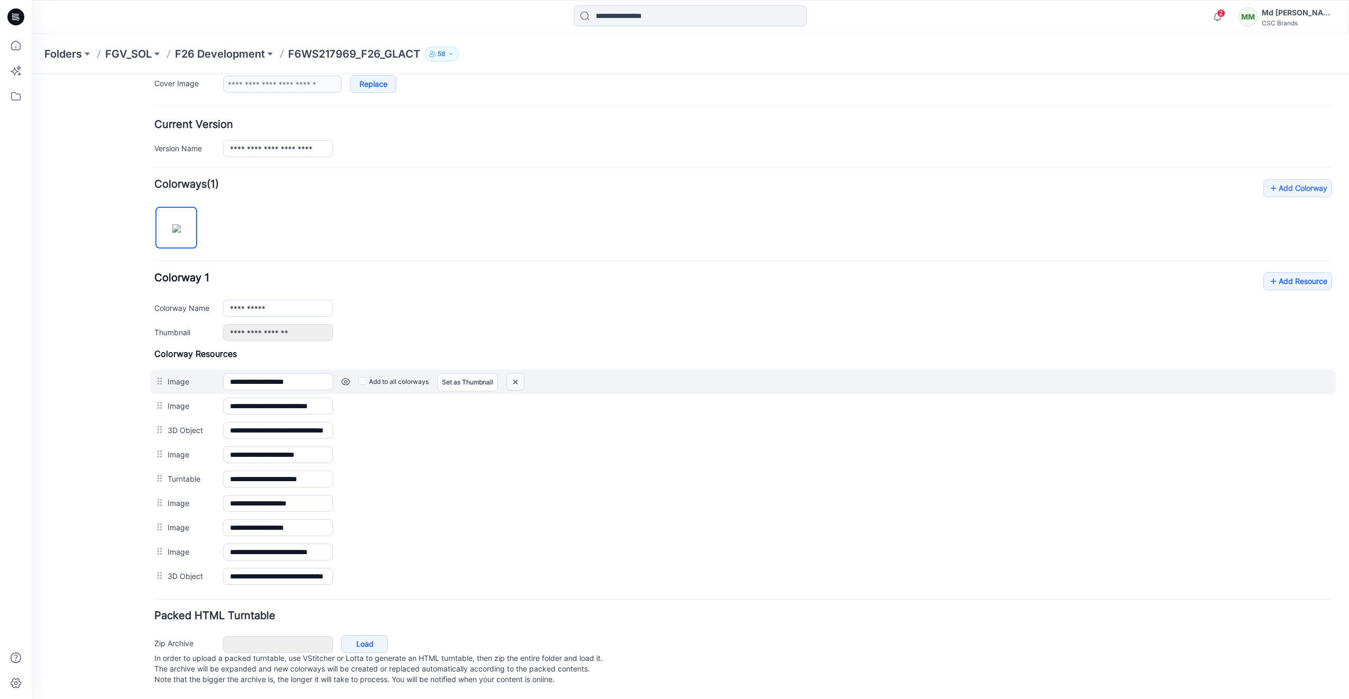
click at [32, 74] on img at bounding box center [32, 74] width 0 height 0
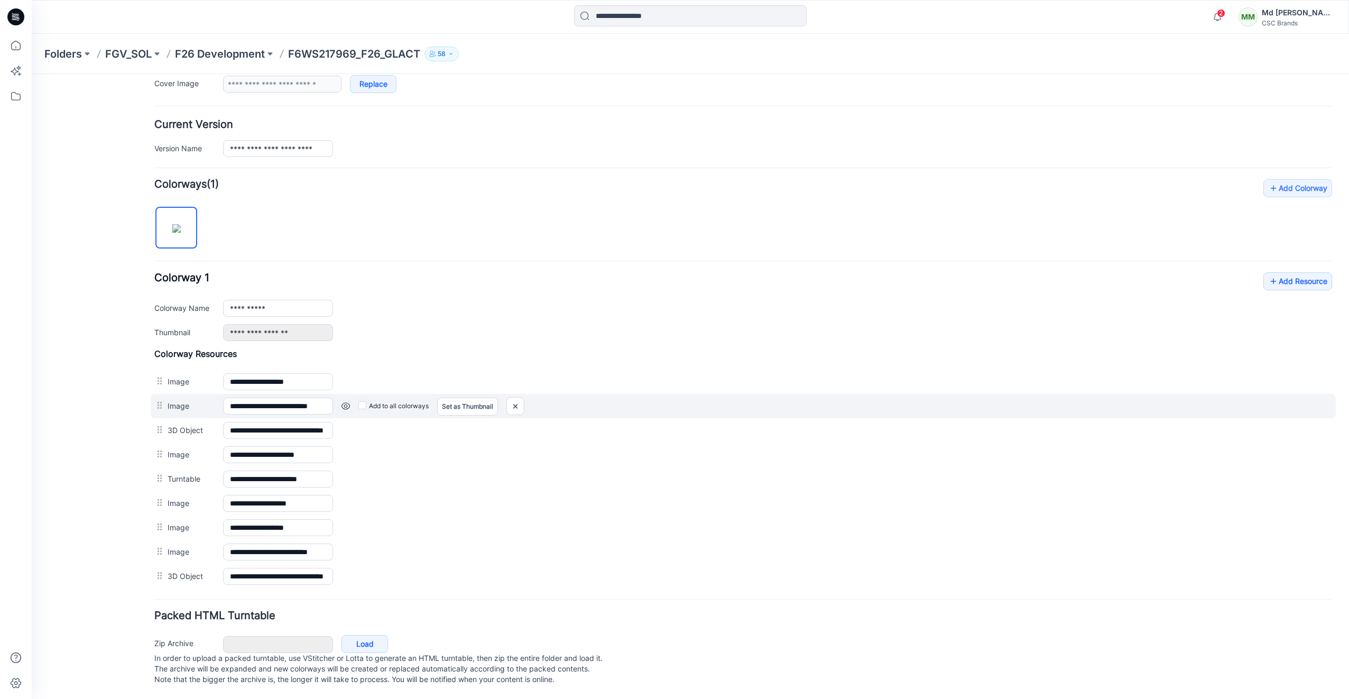
scroll to position [211, 0]
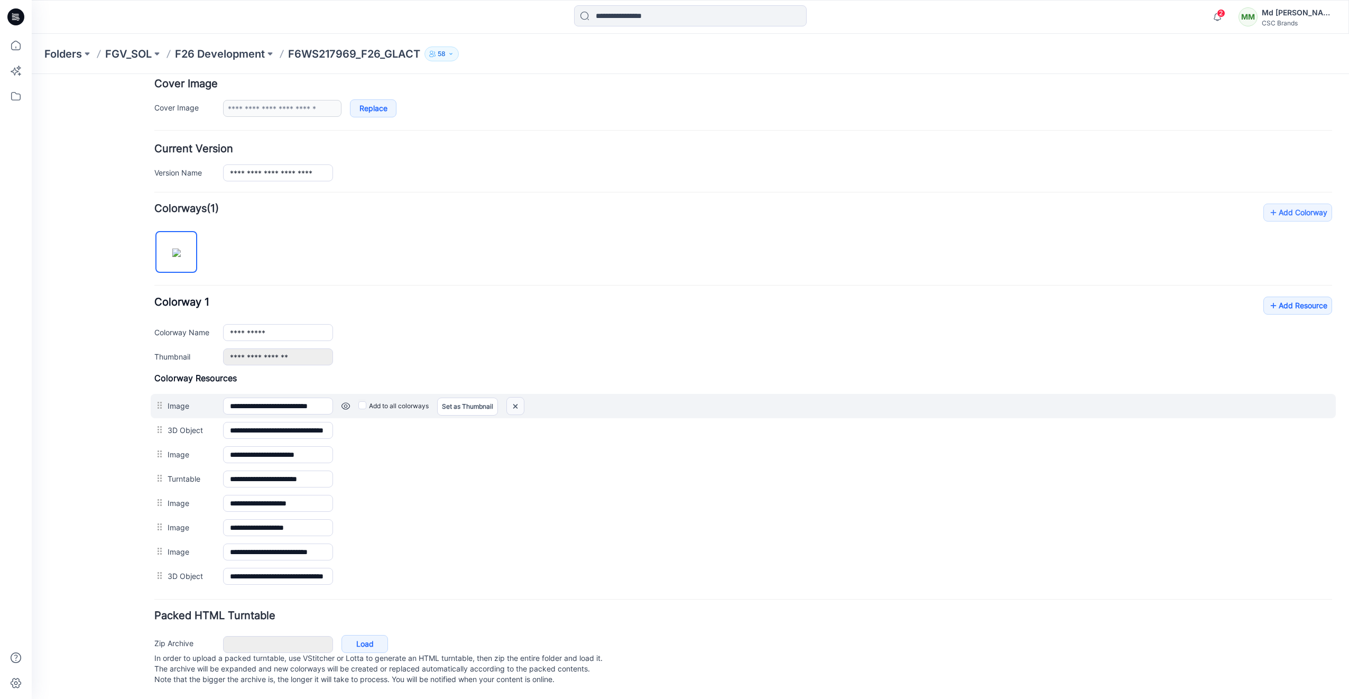
click at [32, 74] on img at bounding box center [32, 74] width 0 height 0
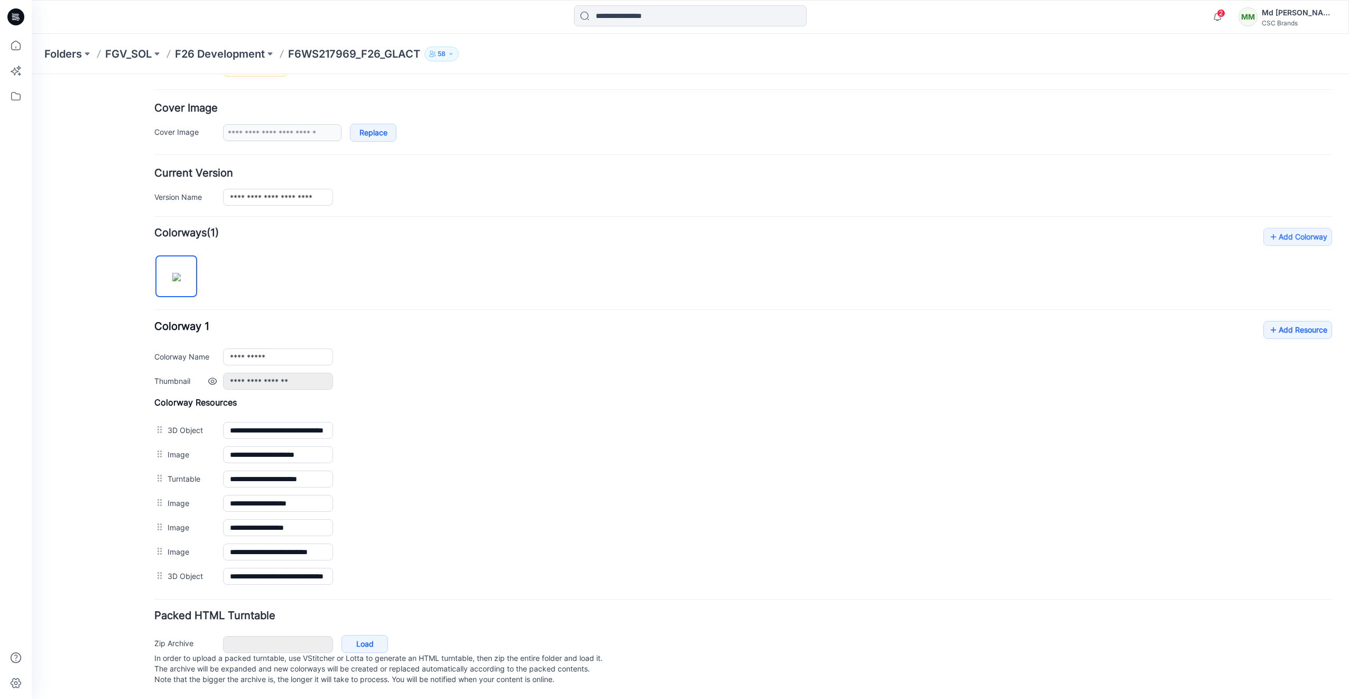
scroll to position [187, 0]
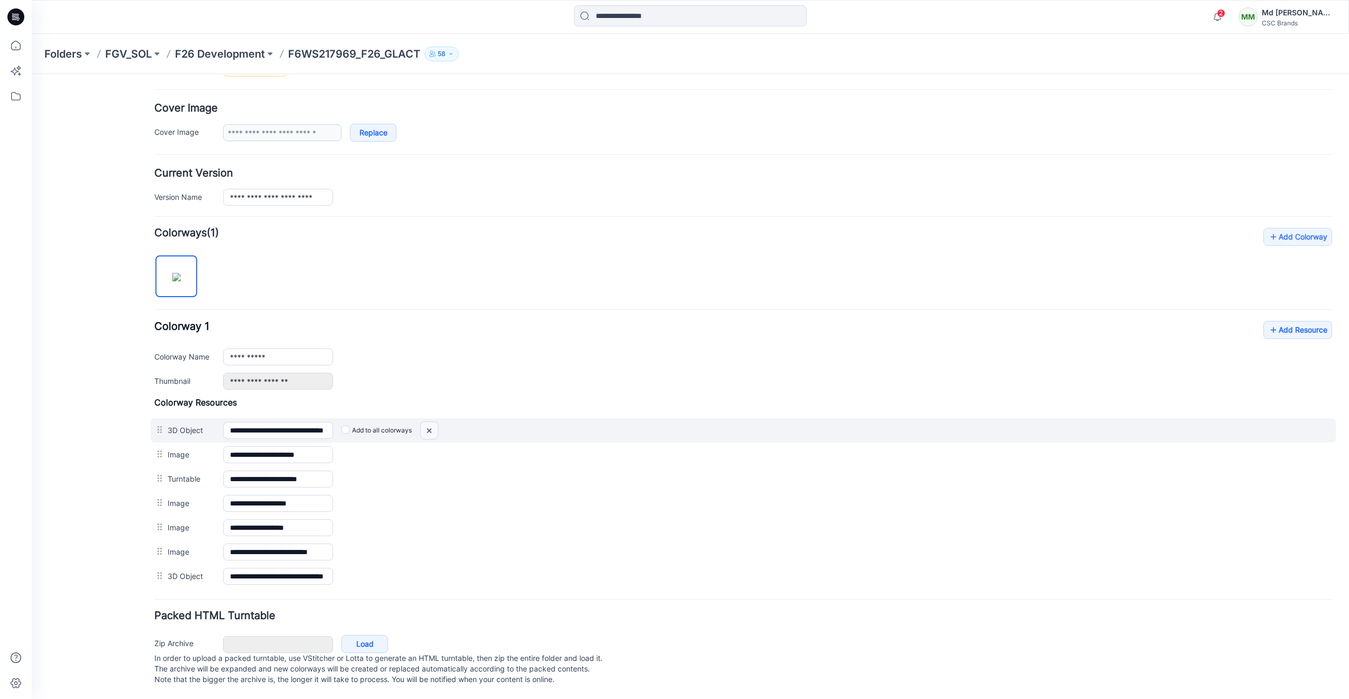
click at [32, 74] on img at bounding box center [32, 74] width 0 height 0
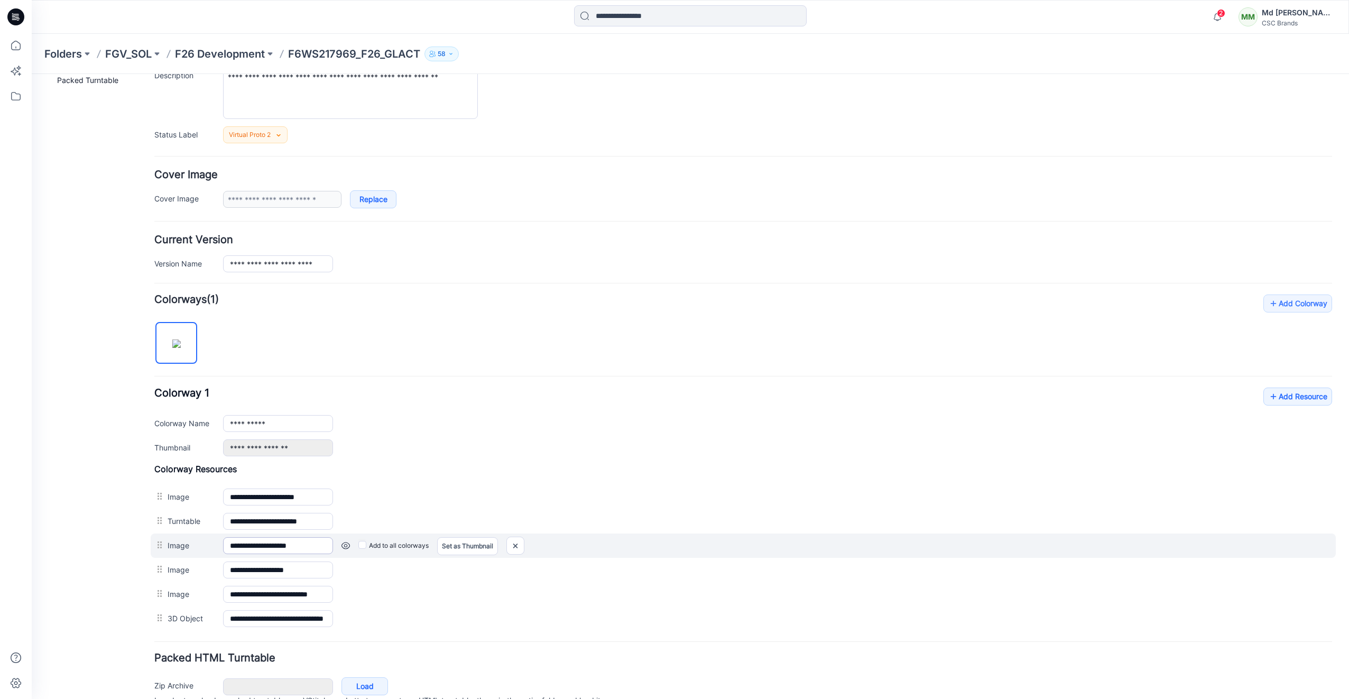
scroll to position [163, 0]
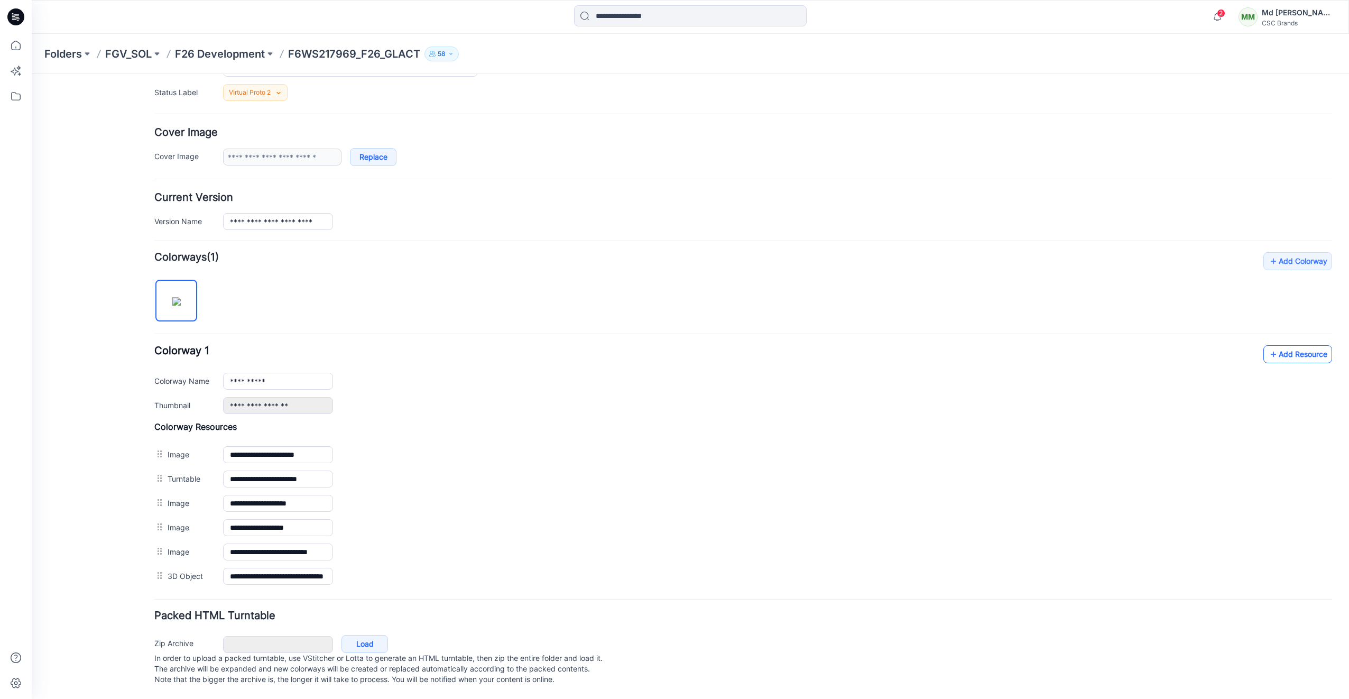
click at [1272, 347] on link "Add Resource" at bounding box center [1298, 354] width 69 height 18
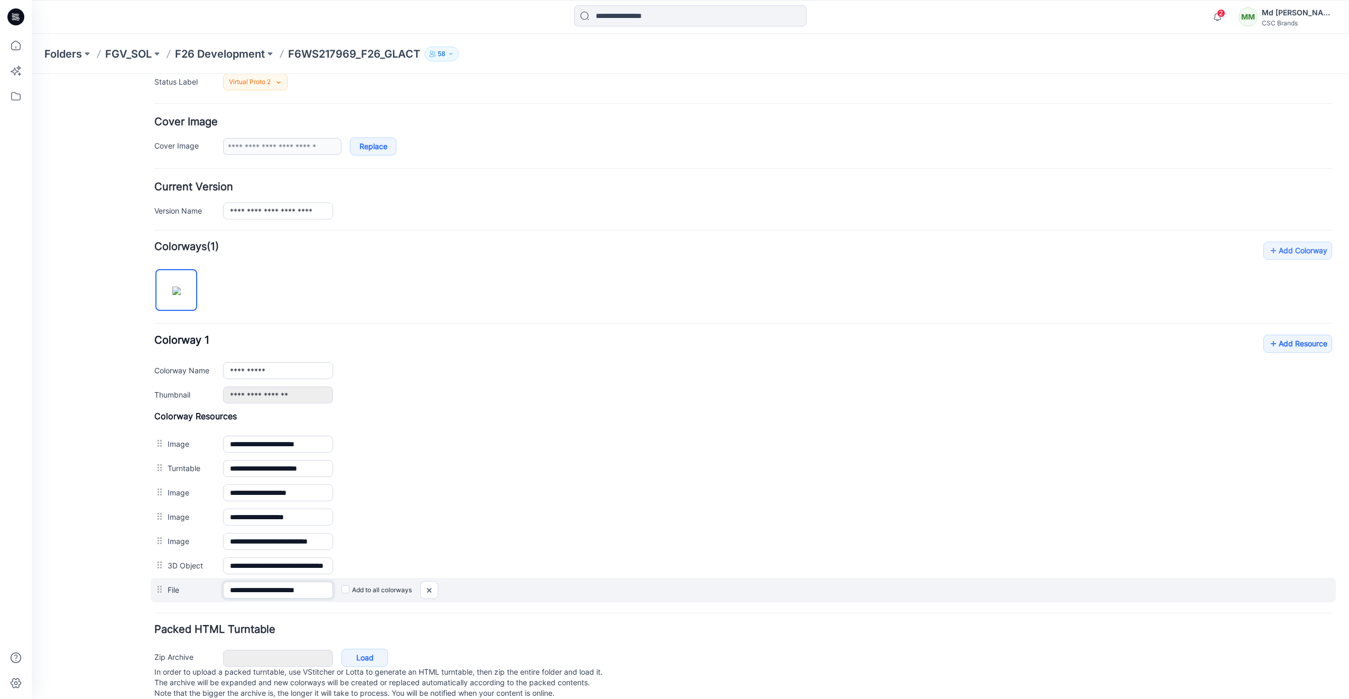
scroll to position [0, 5]
drag, startPoint x: 309, startPoint y: 590, endPoint x: 345, endPoint y: 596, distance: 37.1
click at [345, 596] on div "**********" at bounding box center [743, 590] width 1185 height 24
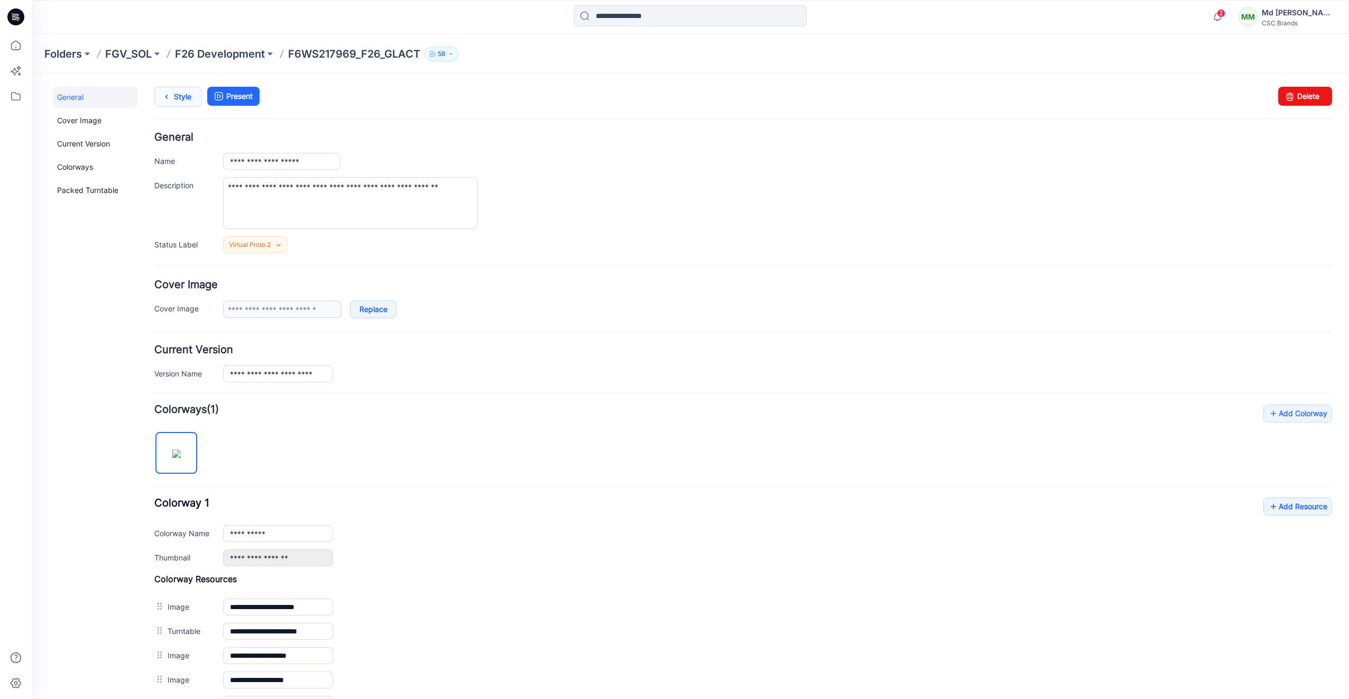
scroll to position [0, 0]
click at [194, 92] on link "Style" at bounding box center [178, 97] width 48 height 20
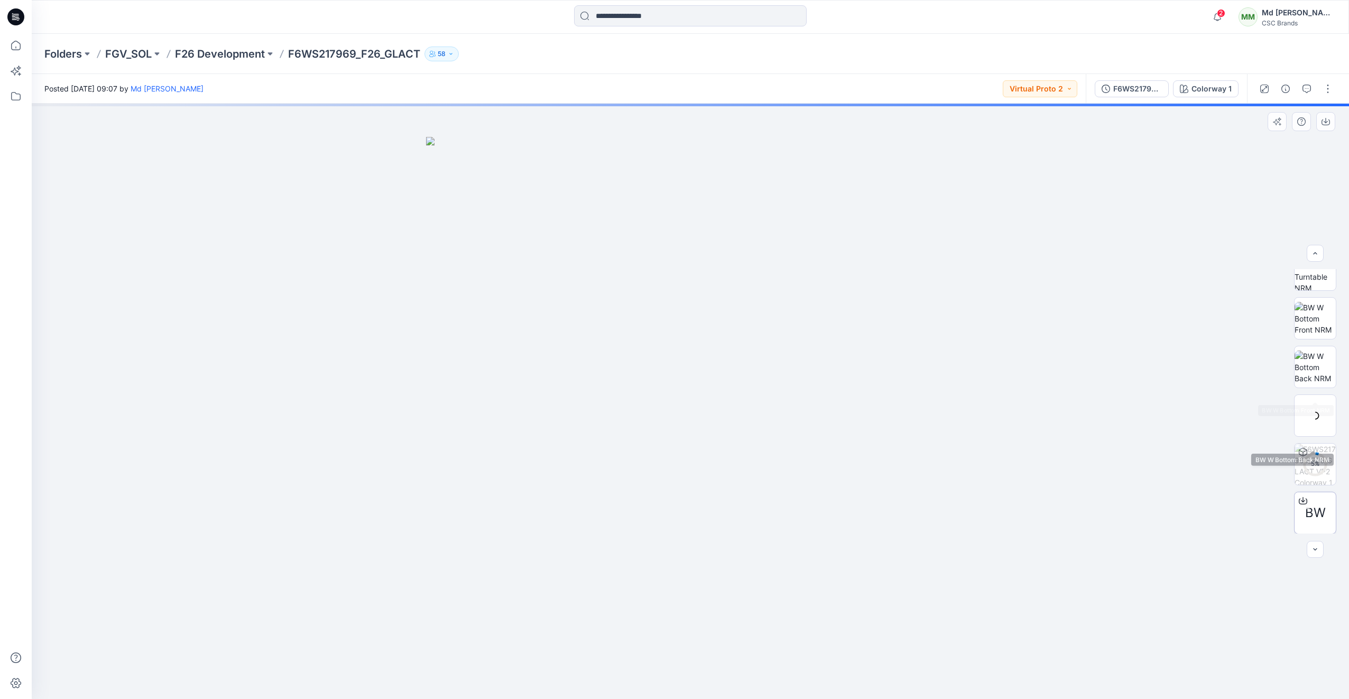
scroll to position [70, 0]
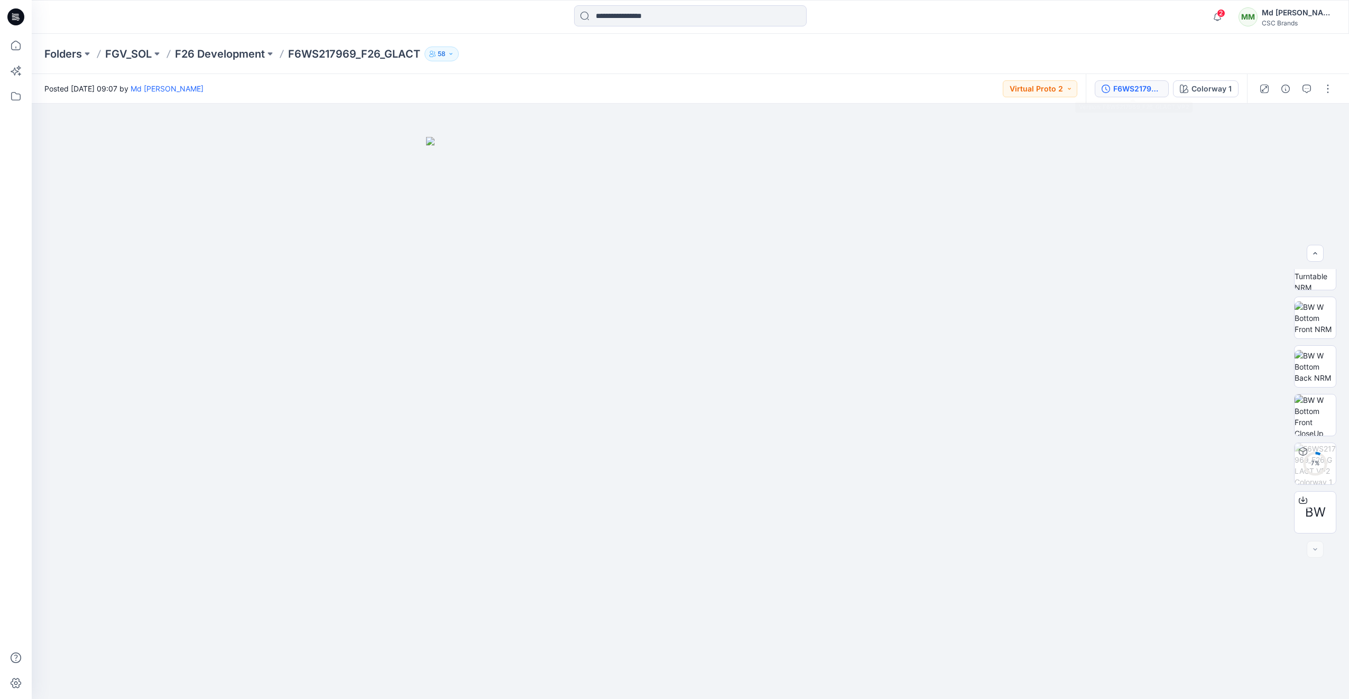
click at [1138, 91] on div "F6WS217969_F26_GLACT_VP2" at bounding box center [1137, 89] width 49 height 12
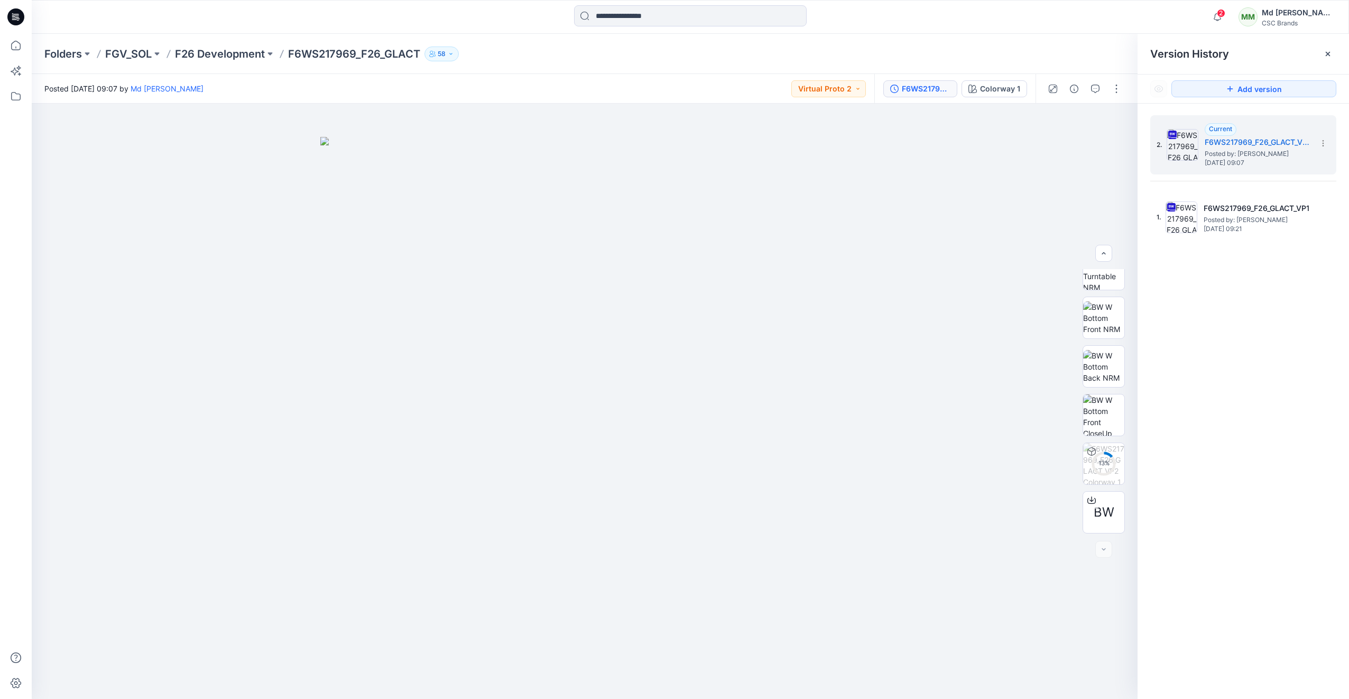
click at [20, 15] on icon at bounding box center [15, 16] width 17 height 17
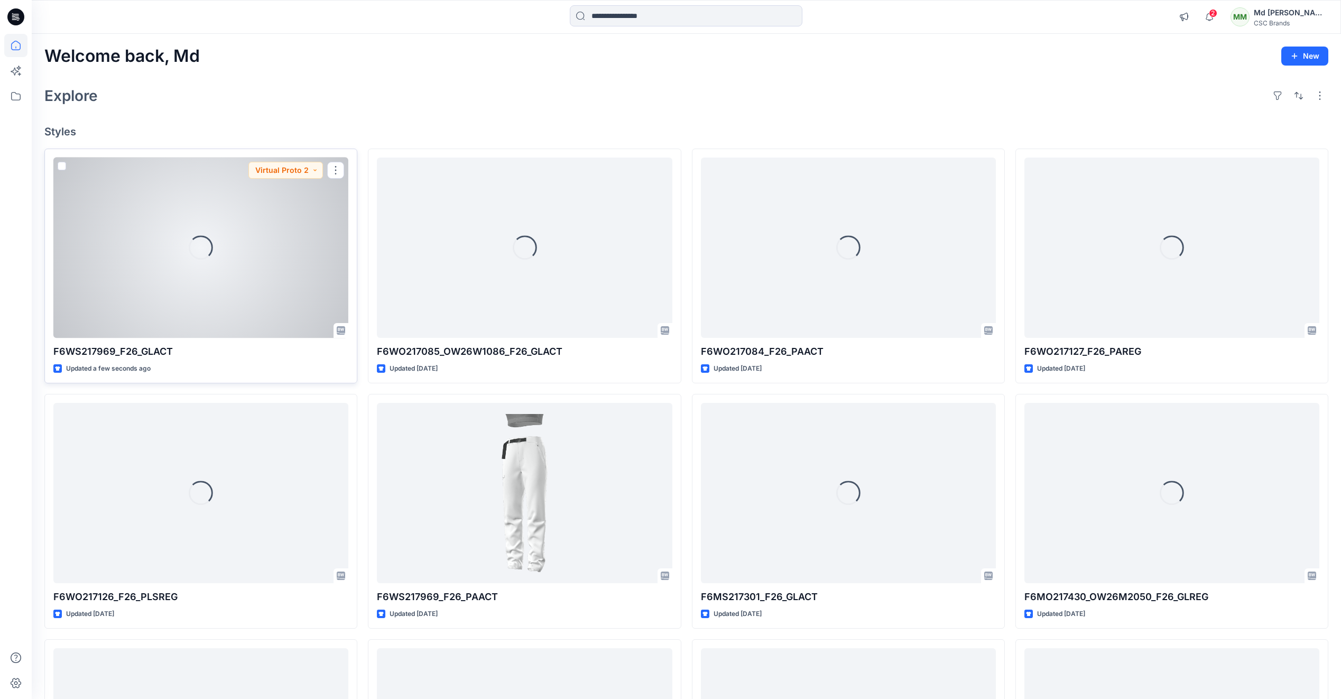
click at [253, 246] on div "Loading..." at bounding box center [200, 248] width 295 height 180
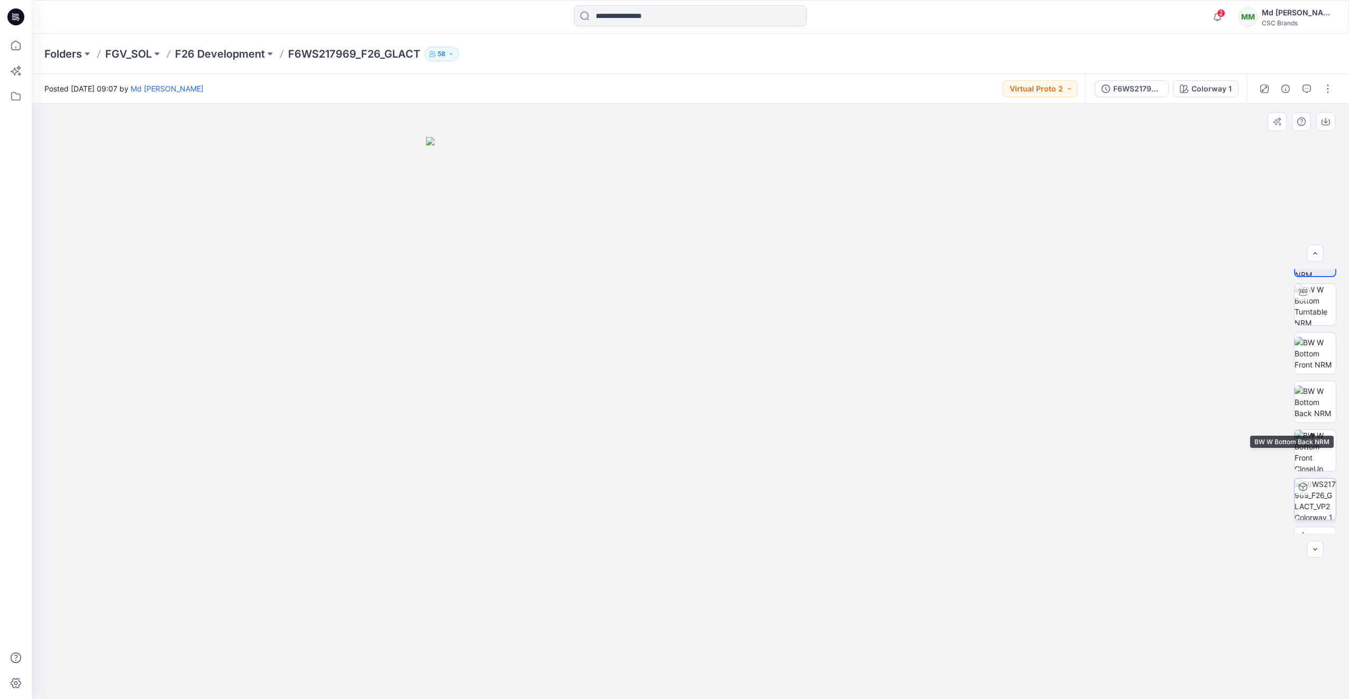
scroll to position [70, 0]
click at [14, 16] on icon at bounding box center [13, 16] width 3 height 1
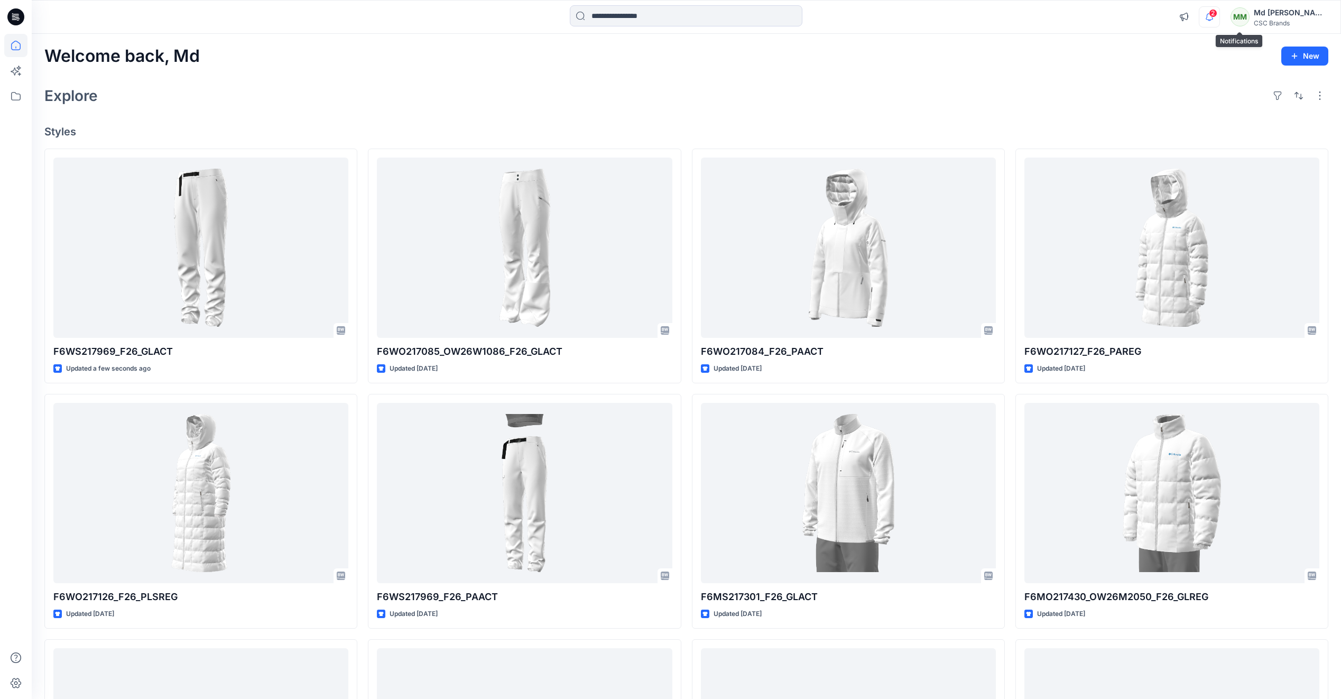
click at [1211, 20] on icon "button" at bounding box center [1209, 21] width 3 height 2
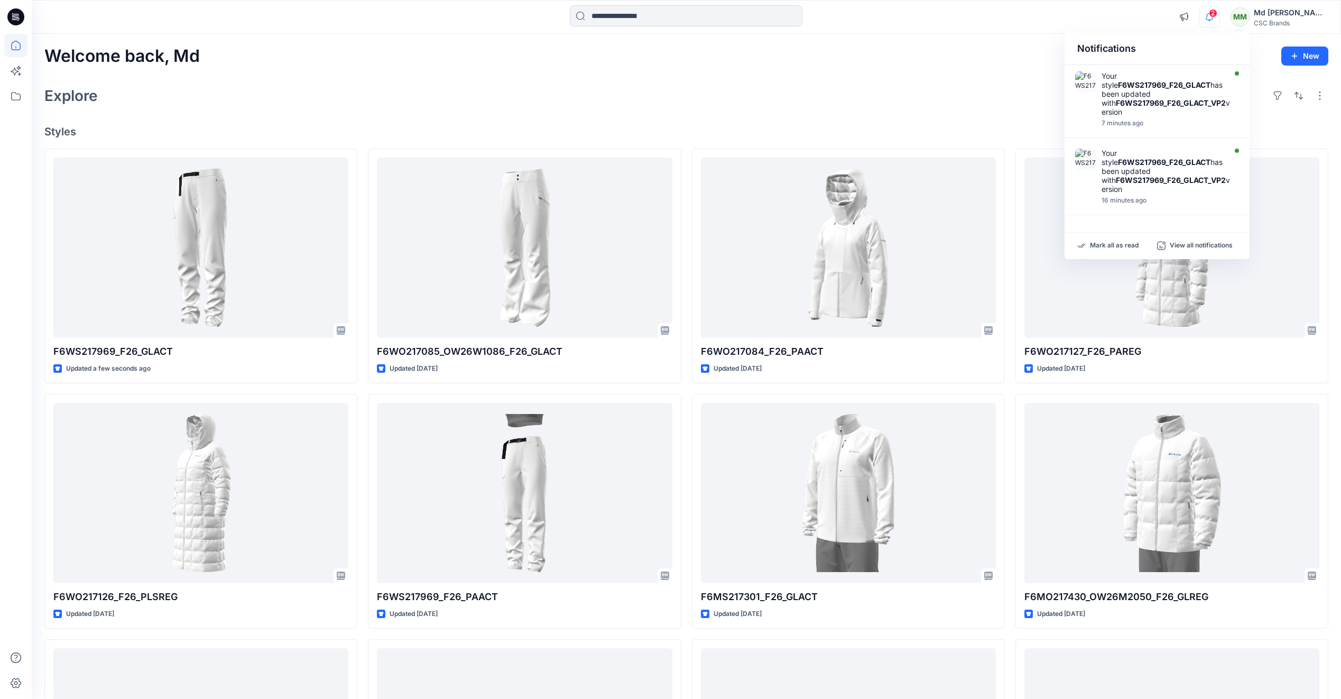
click at [1139, 8] on div "2 Notifications Your style F6WS217969_F26_GLACT has been updated with F6WS21796…" at bounding box center [686, 16] width 1309 height 23
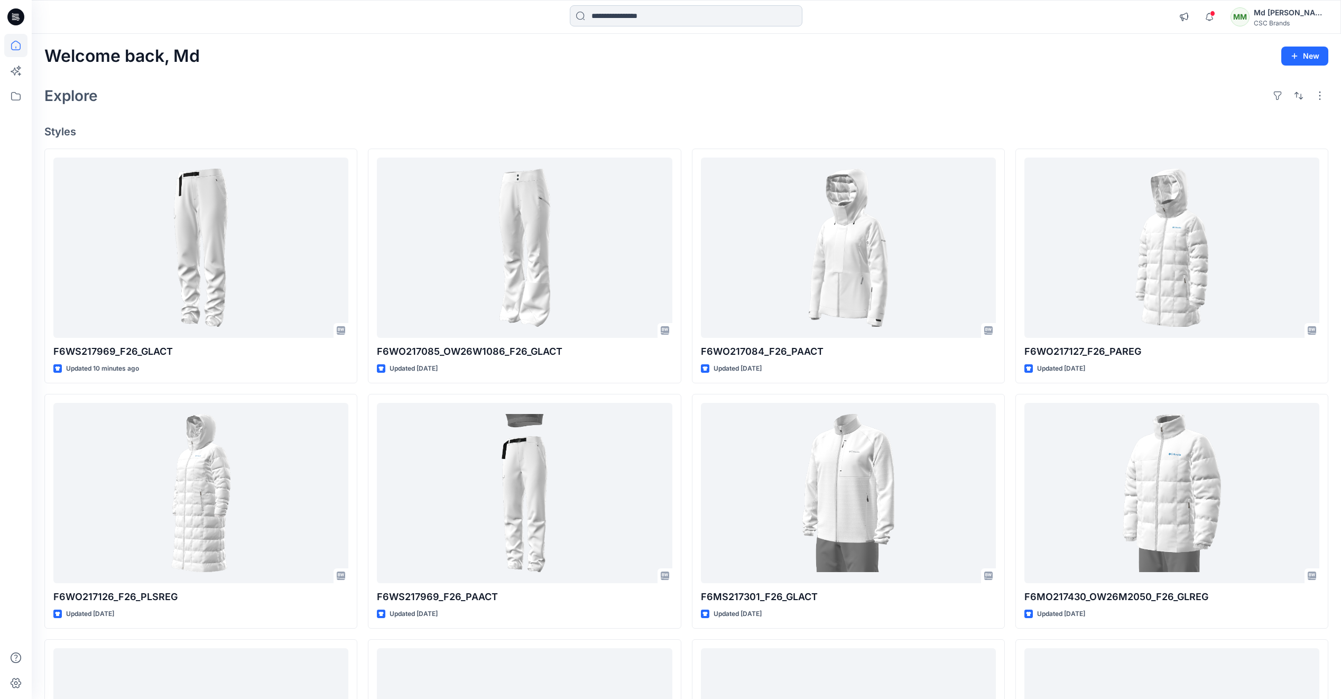
click at [621, 17] on input at bounding box center [686, 15] width 233 height 21
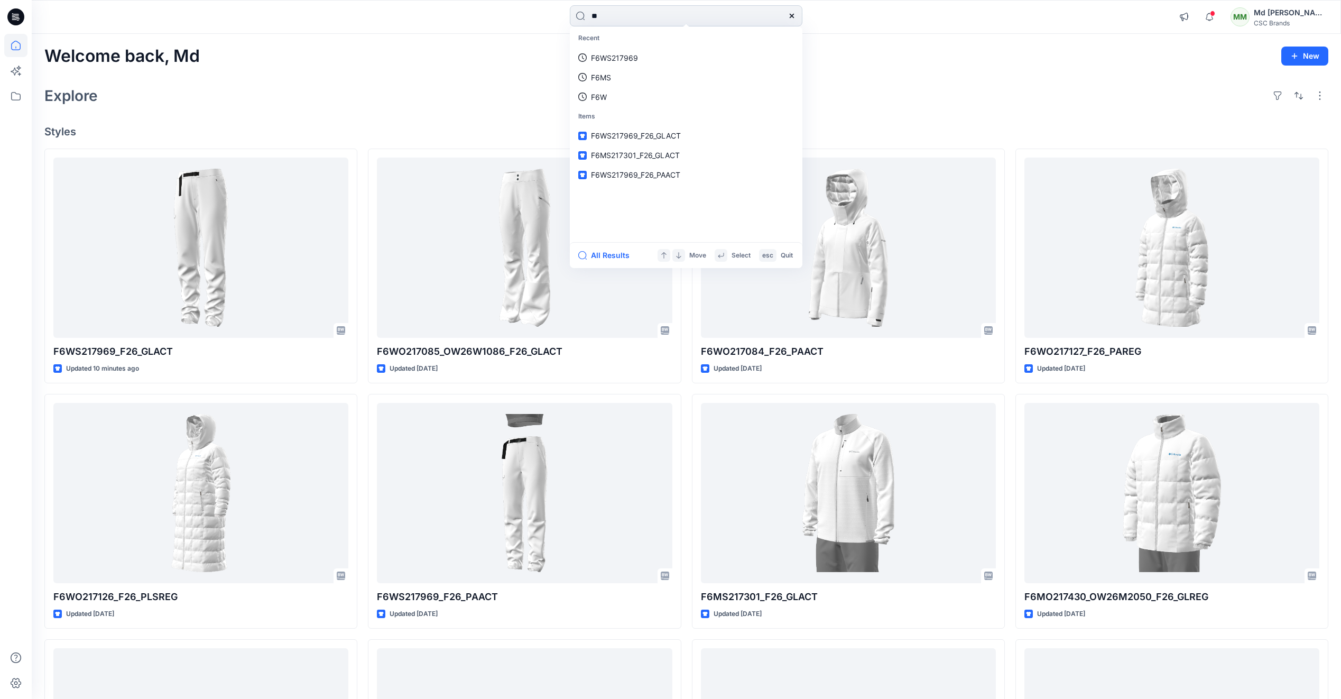
type input "*"
type input "**"
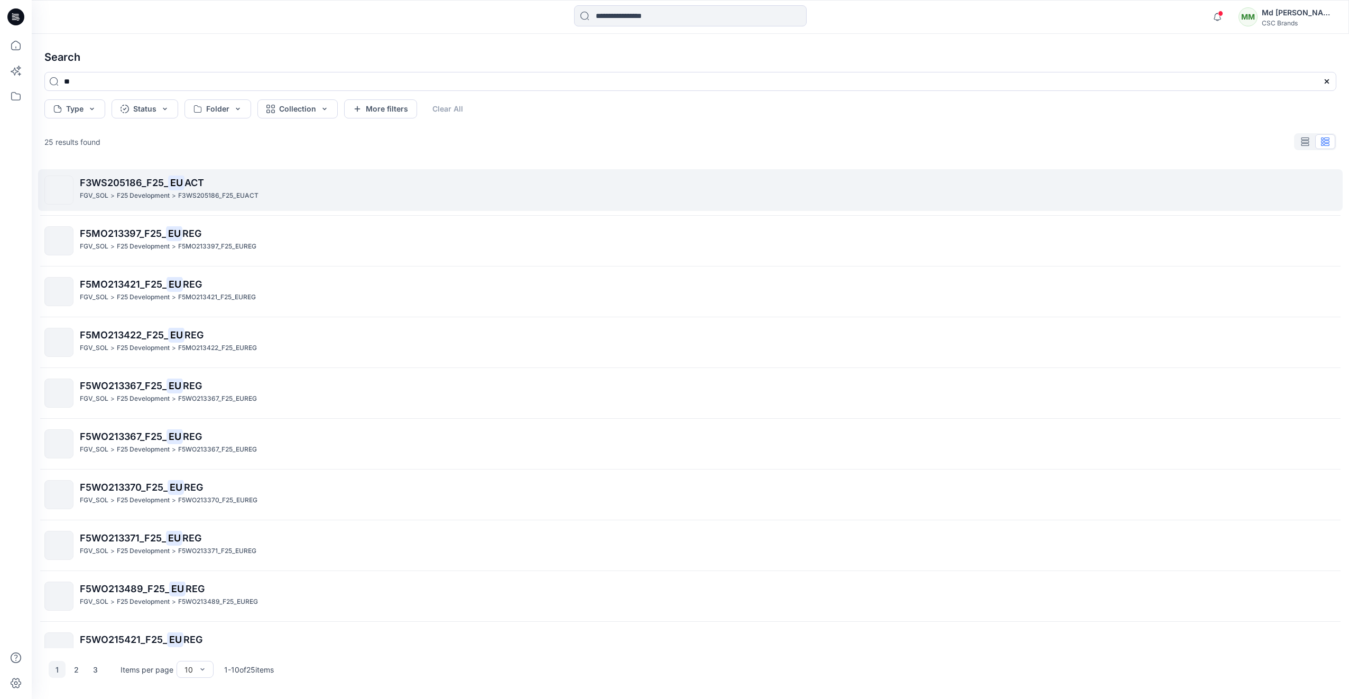
click at [165, 182] on span "F3WS205186_F25_" at bounding box center [124, 182] width 88 height 11
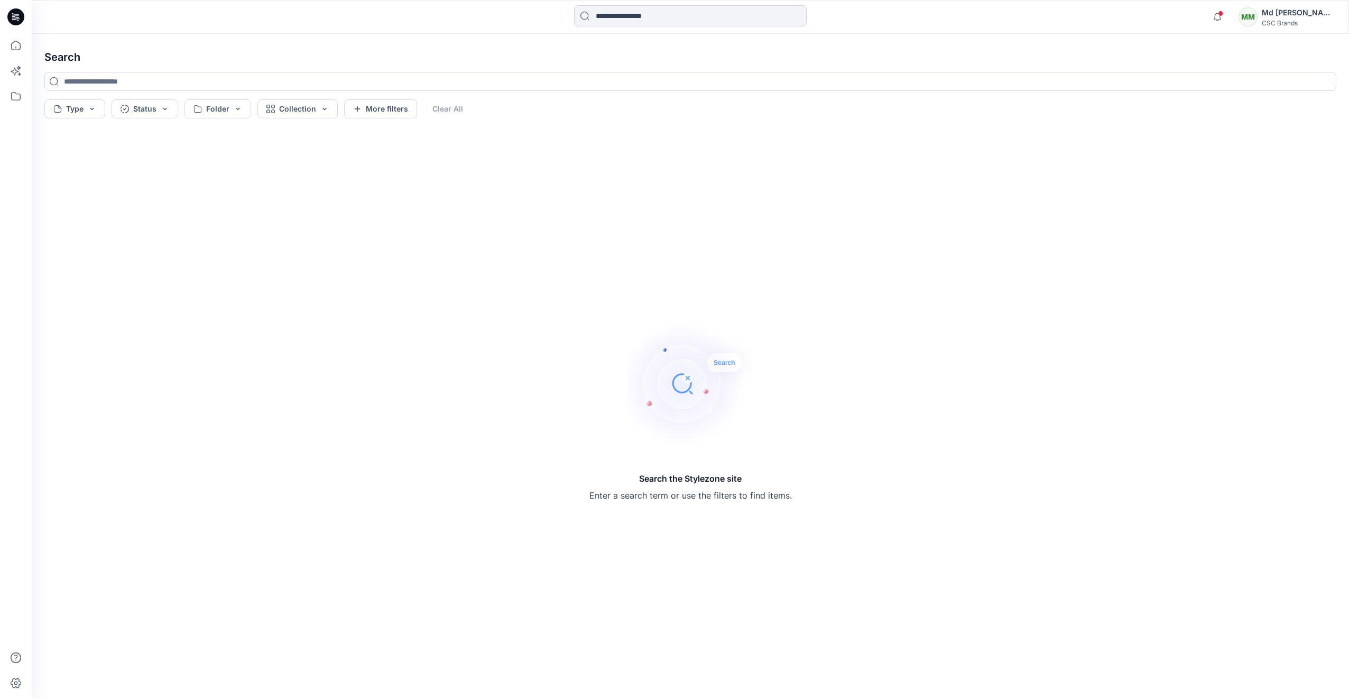
click at [623, 7] on input at bounding box center [690, 15] width 233 height 21
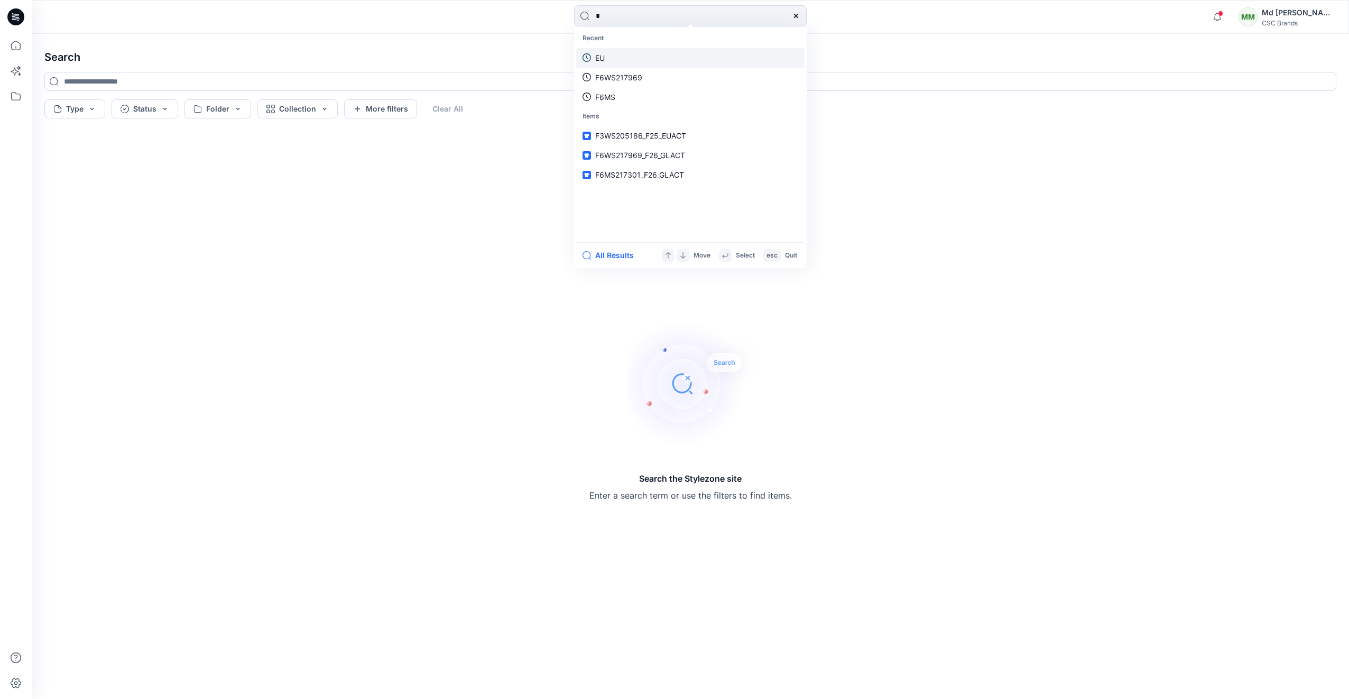
type input "*"
click at [619, 55] on link "EU" at bounding box center [690, 58] width 228 height 20
type input "**"
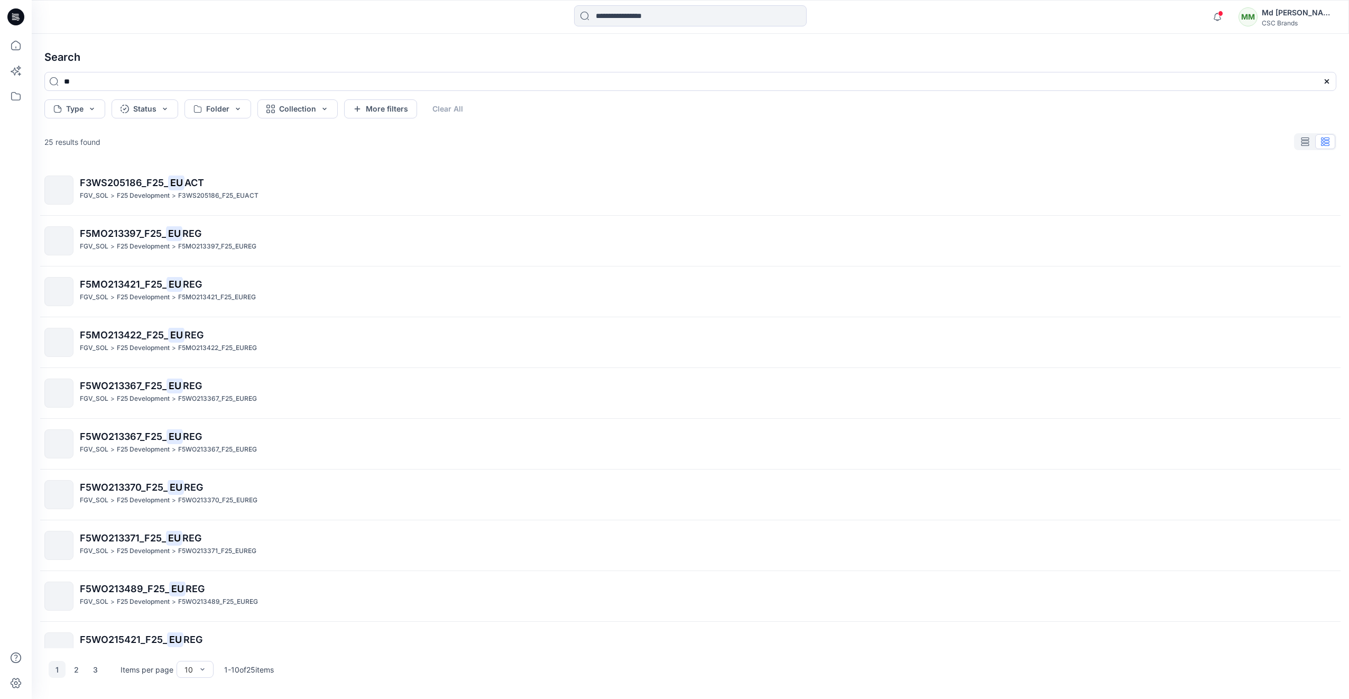
scroll to position [24, 0]
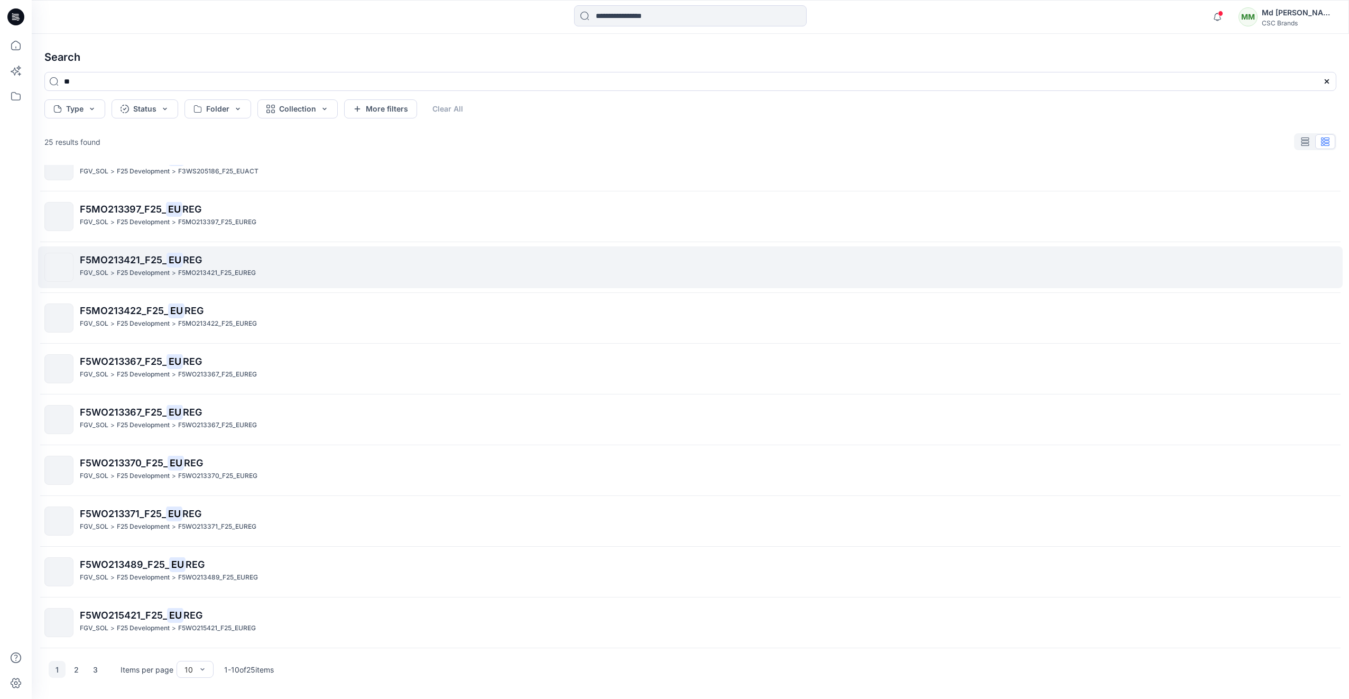
click at [134, 262] on span "F5MO213421_F25_" at bounding box center [123, 259] width 87 height 11
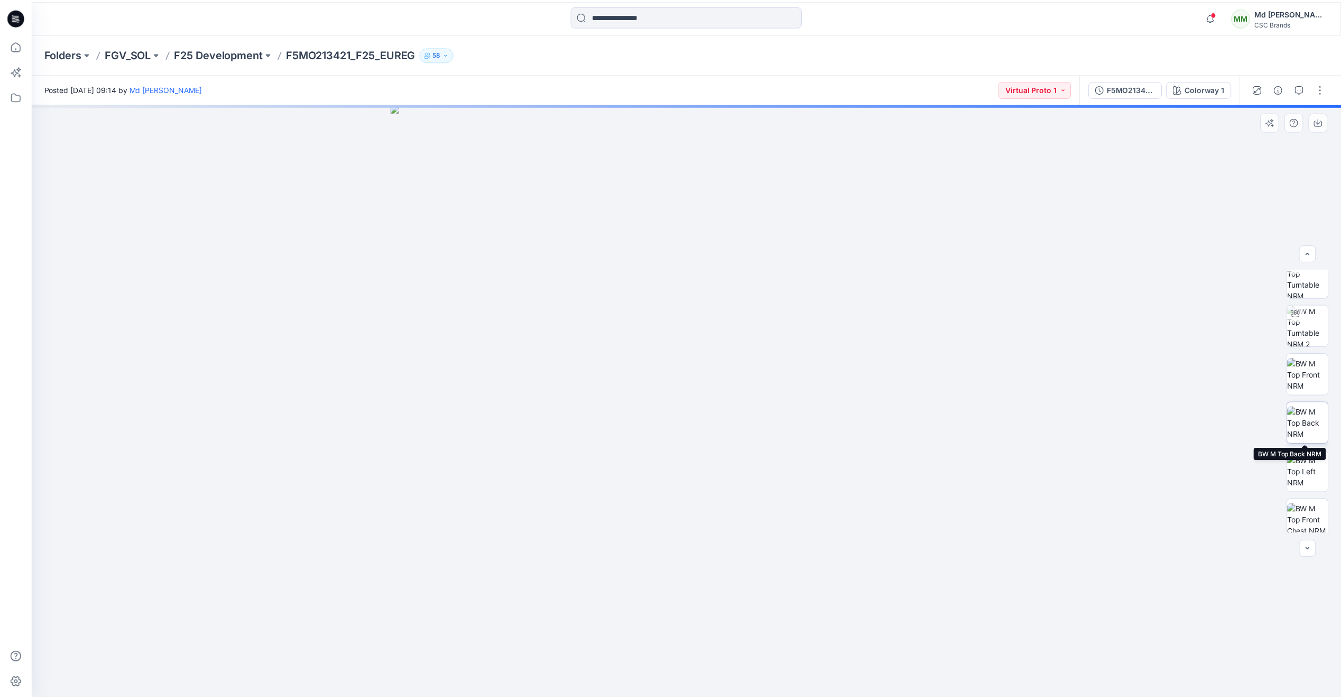
scroll to position [118, 0]
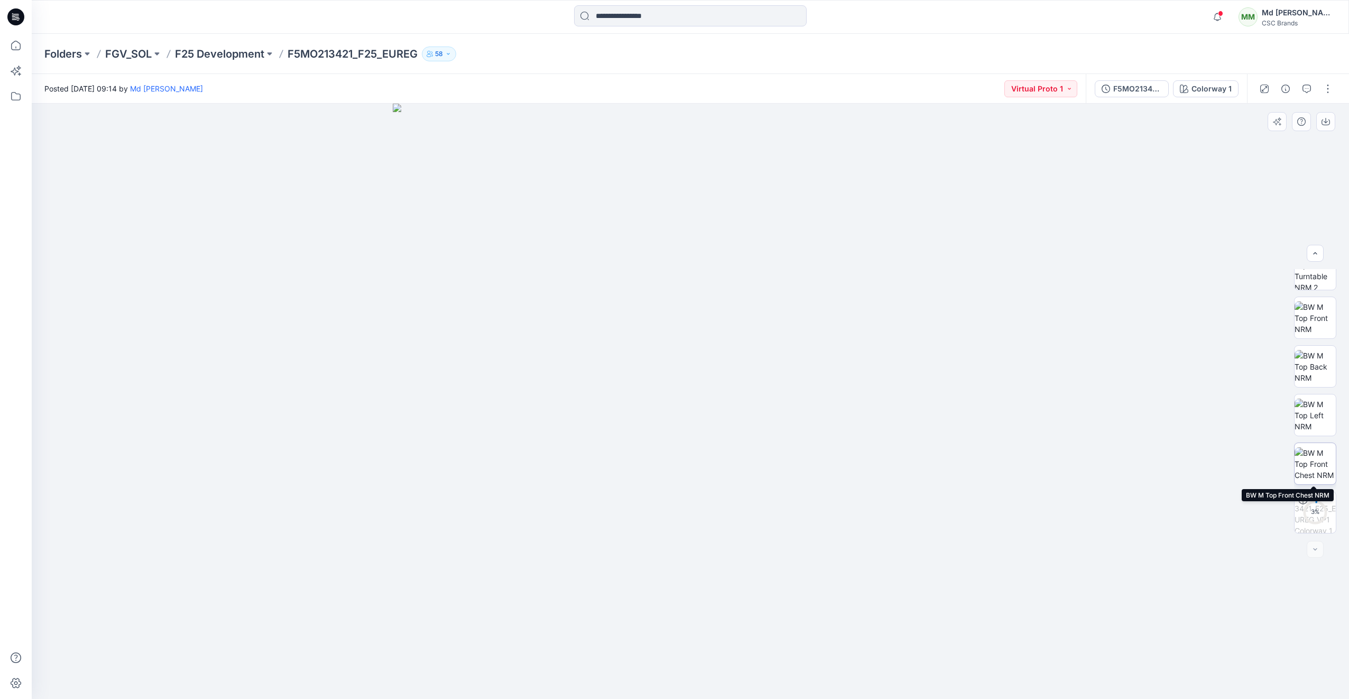
click at [1317, 469] on img at bounding box center [1315, 463] width 41 height 33
click at [18, 21] on icon at bounding box center [18, 20] width 3 height 1
